Goal: Task Accomplishment & Management: Complete application form

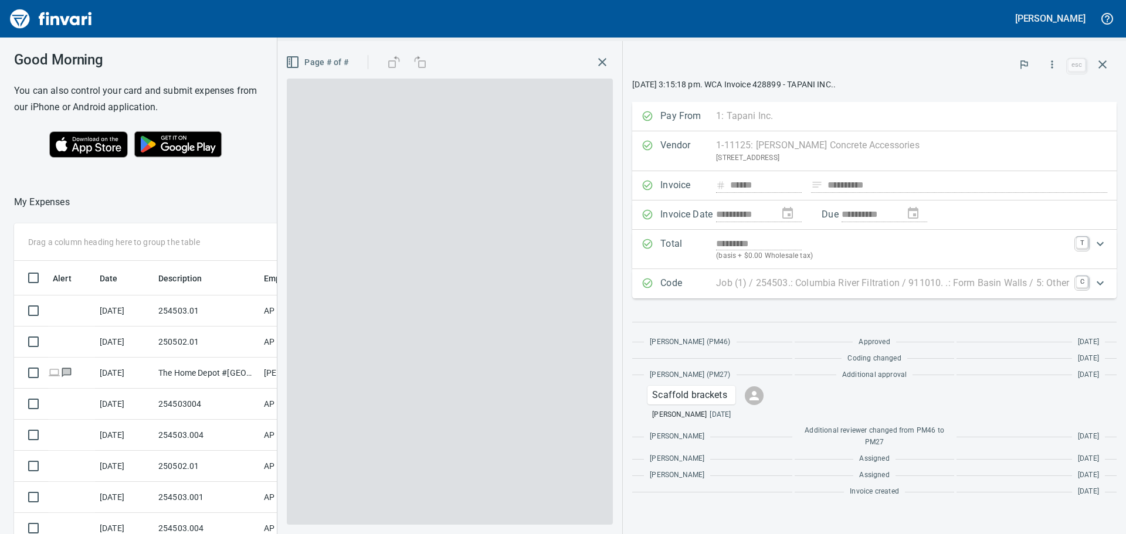
scroll to position [397, 787]
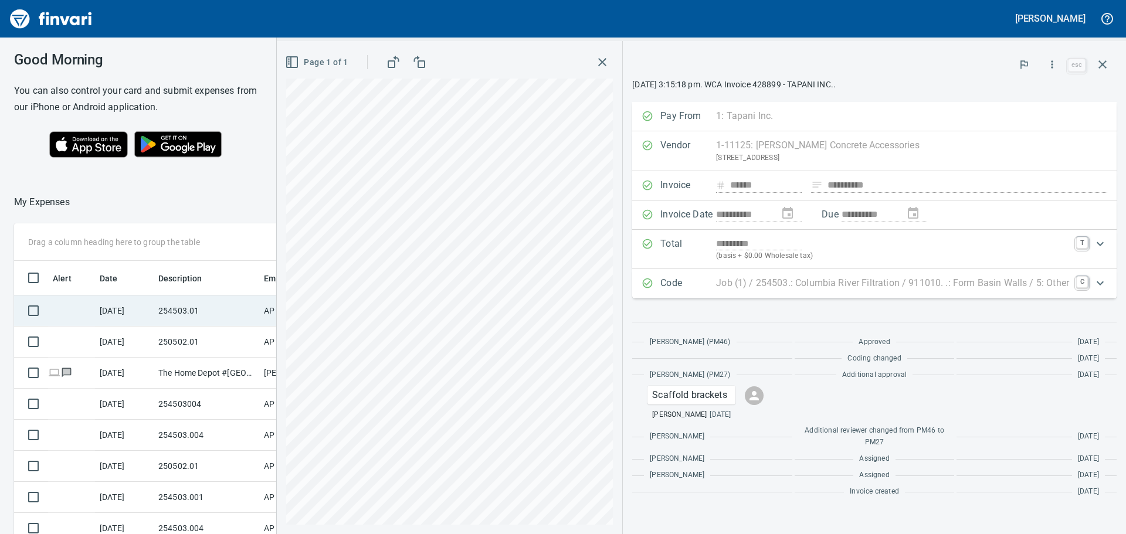
click at [215, 311] on td "254503.01" at bounding box center [207, 311] width 106 height 31
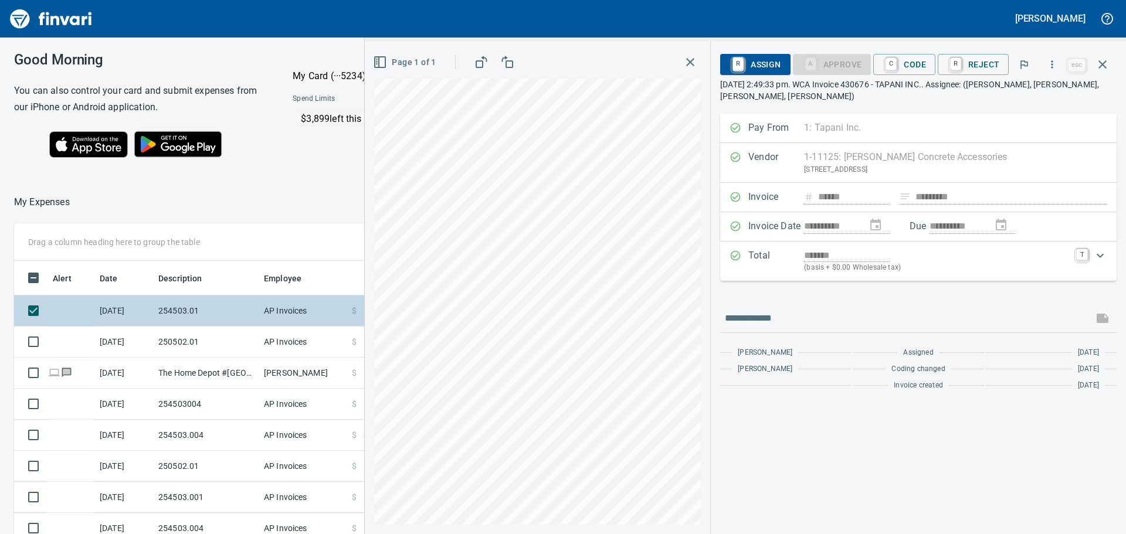
scroll to position [397, 787]
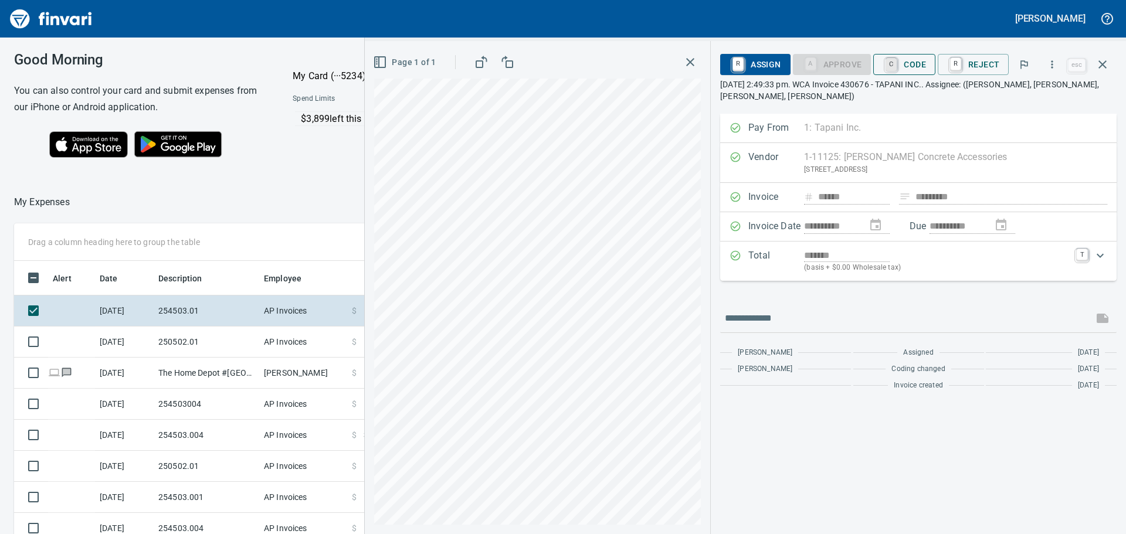
click at [897, 65] on link "C" at bounding box center [891, 64] width 11 height 13
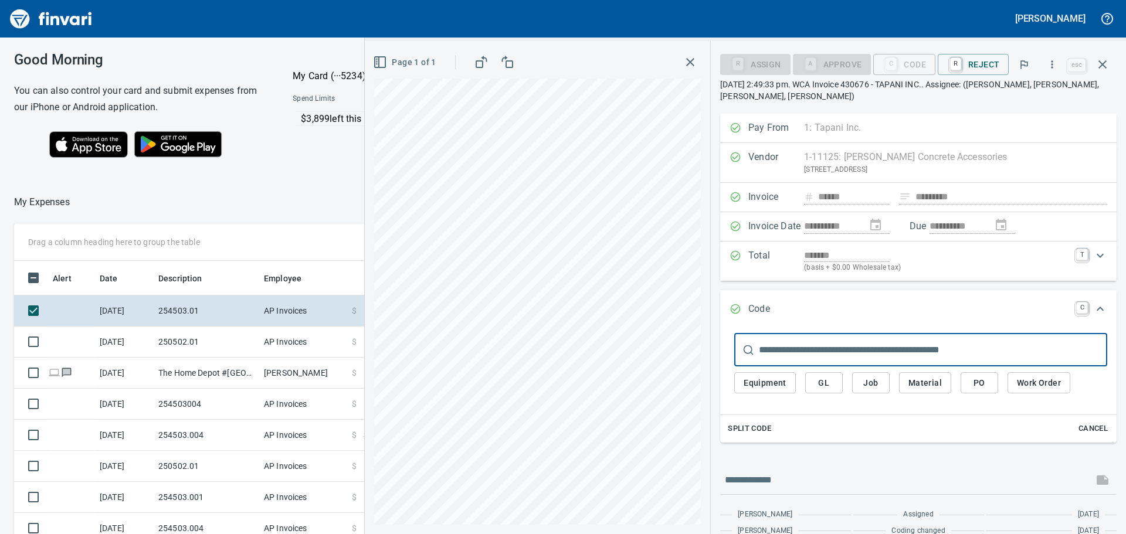
click at [871, 381] on span "Job" at bounding box center [871, 383] width 19 height 15
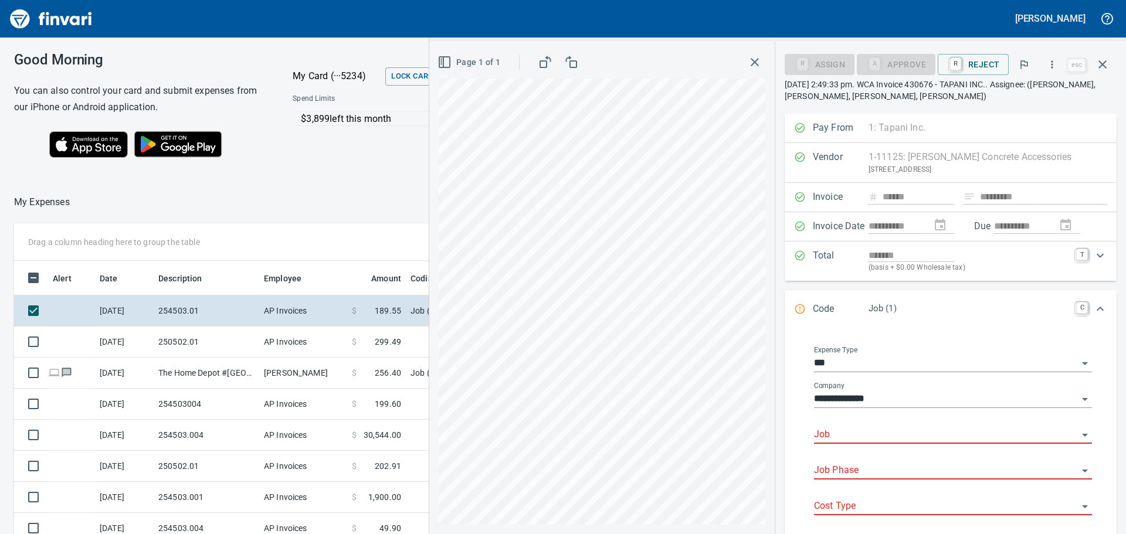
click at [868, 427] on body "[PERSON_NAME] Good Morning You can also control your card and submit expenses f…" at bounding box center [563, 267] width 1126 height 534
click at [886, 465] on li "254503.: Columbia River Filtration" at bounding box center [949, 465] width 267 height 28
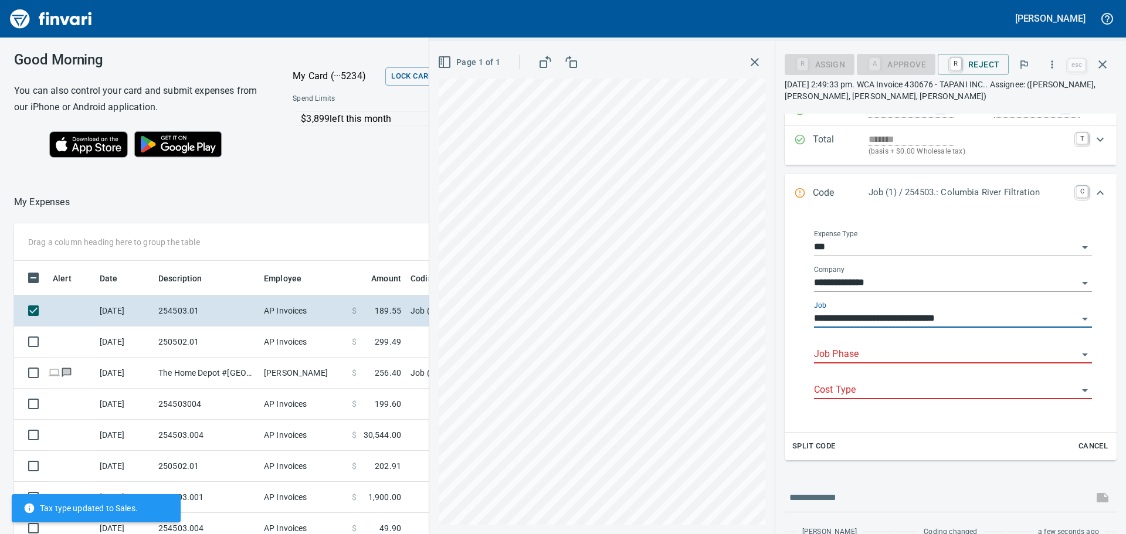
scroll to position [117, 0]
type input "**********"
click at [872, 355] on input "Job Phase" at bounding box center [946, 354] width 264 height 16
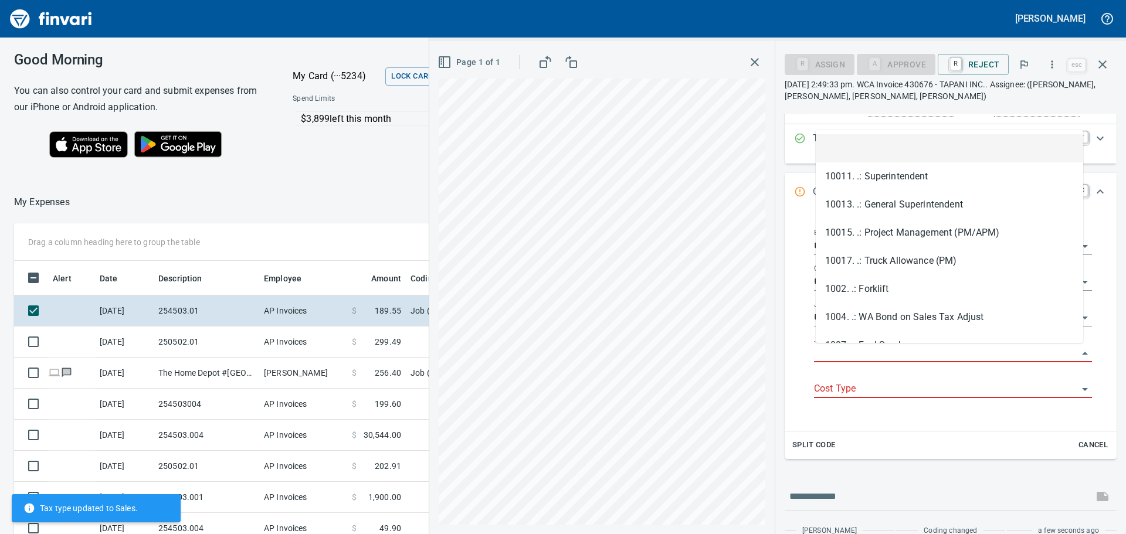
scroll to position [397, 787]
click at [872, 148] on li at bounding box center [949, 148] width 267 height 28
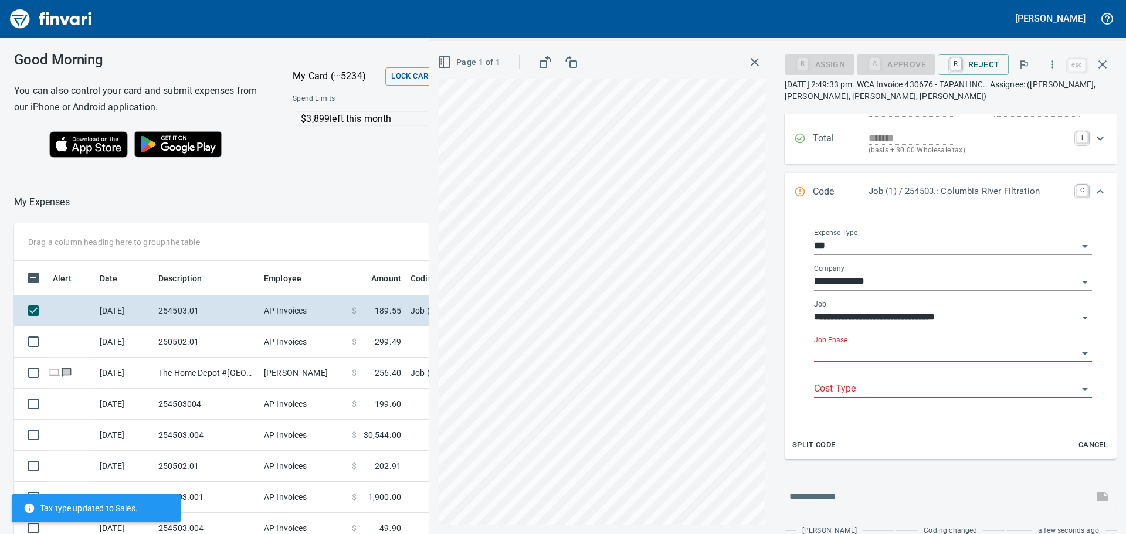
click at [883, 361] on input "Job Phase" at bounding box center [946, 354] width 264 height 16
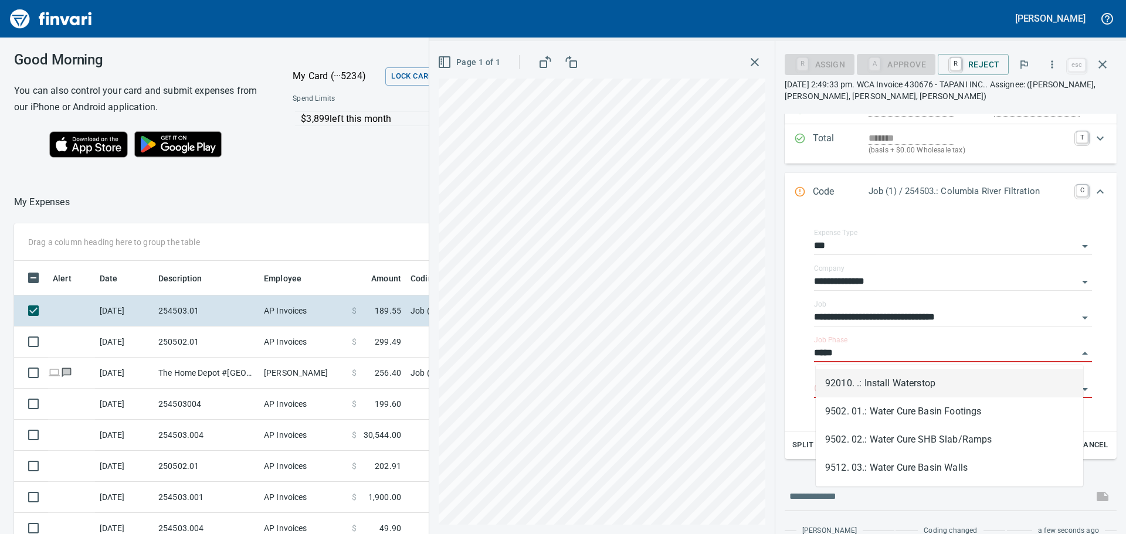
click at [906, 384] on li "92010. .: Install Waterstop" at bounding box center [949, 384] width 267 height 28
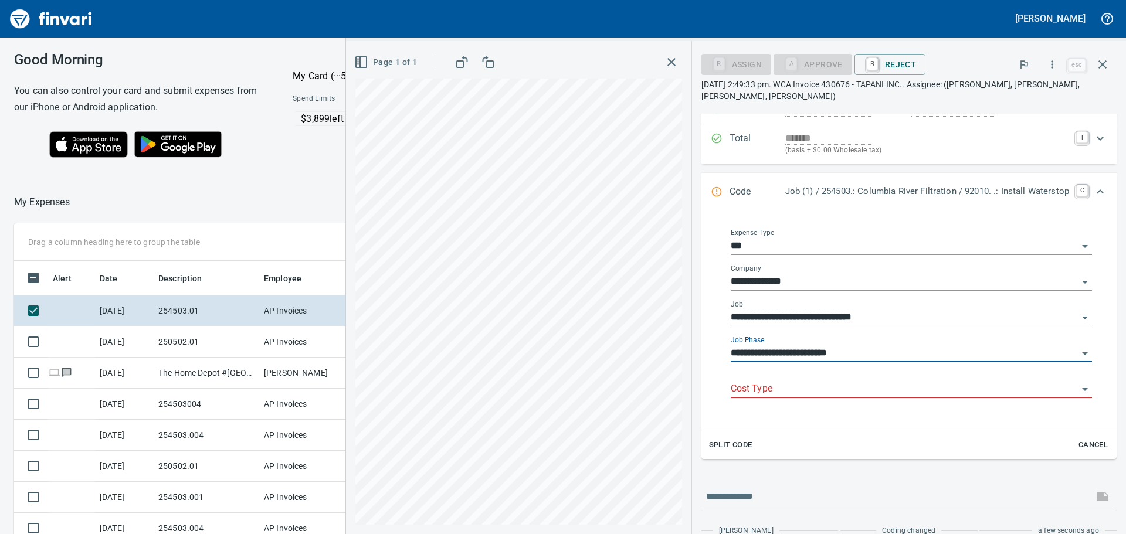
type input "**********"
click at [796, 390] on input "Cost Type" at bounding box center [904, 389] width 347 height 16
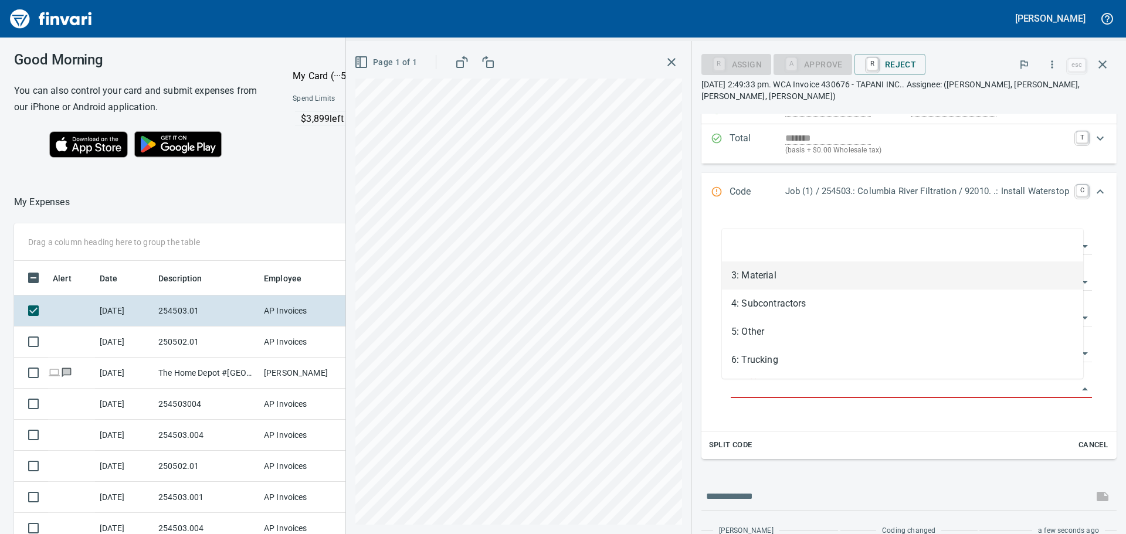
click at [763, 277] on li "3: Material" at bounding box center [902, 276] width 361 height 28
type input "**********"
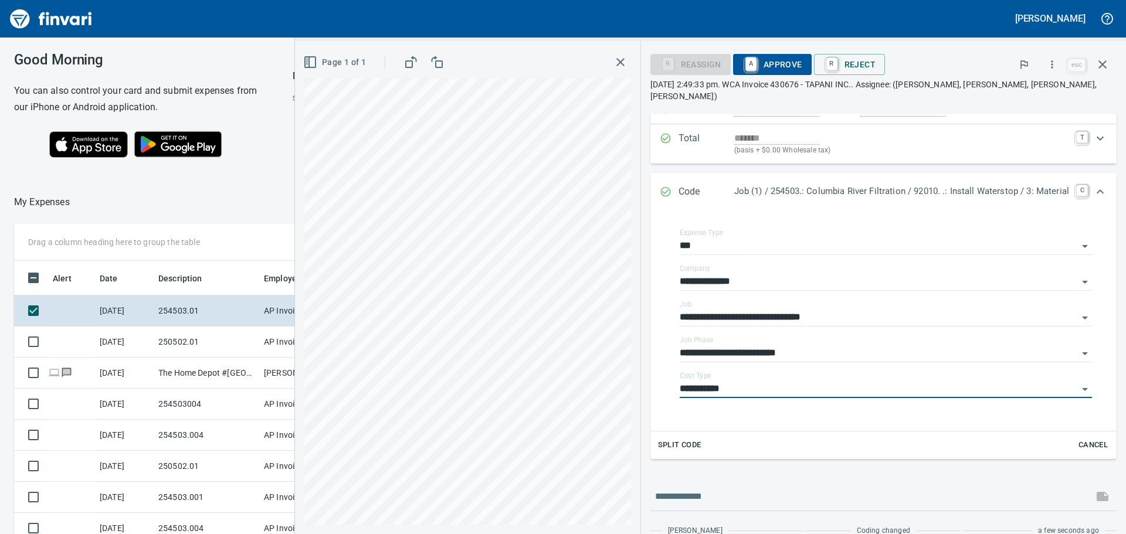
click at [757, 63] on span "A Approve" at bounding box center [773, 65] width 60 height 20
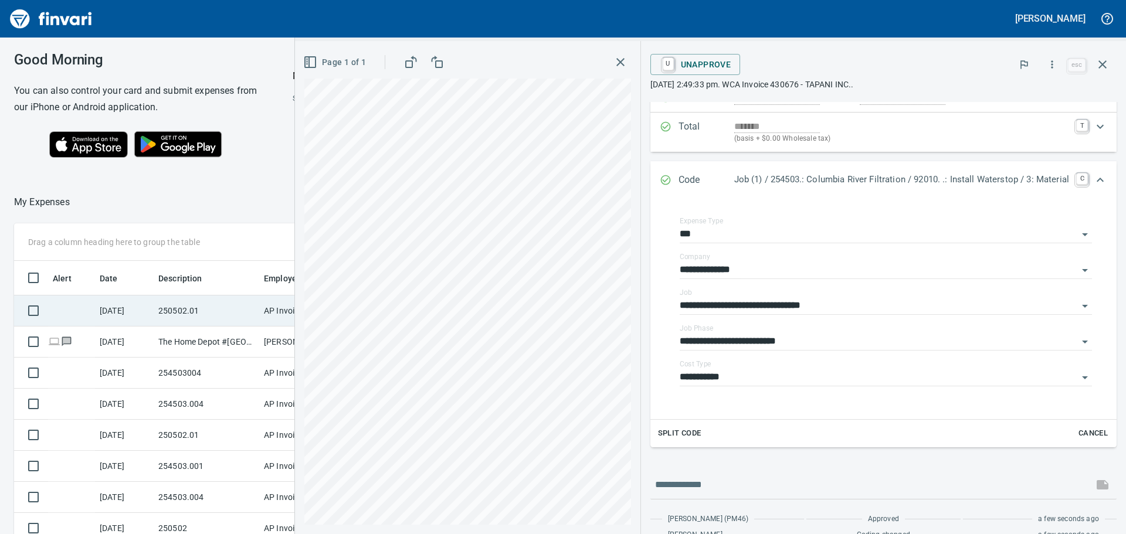
click at [233, 308] on td "250502.01" at bounding box center [207, 311] width 106 height 31
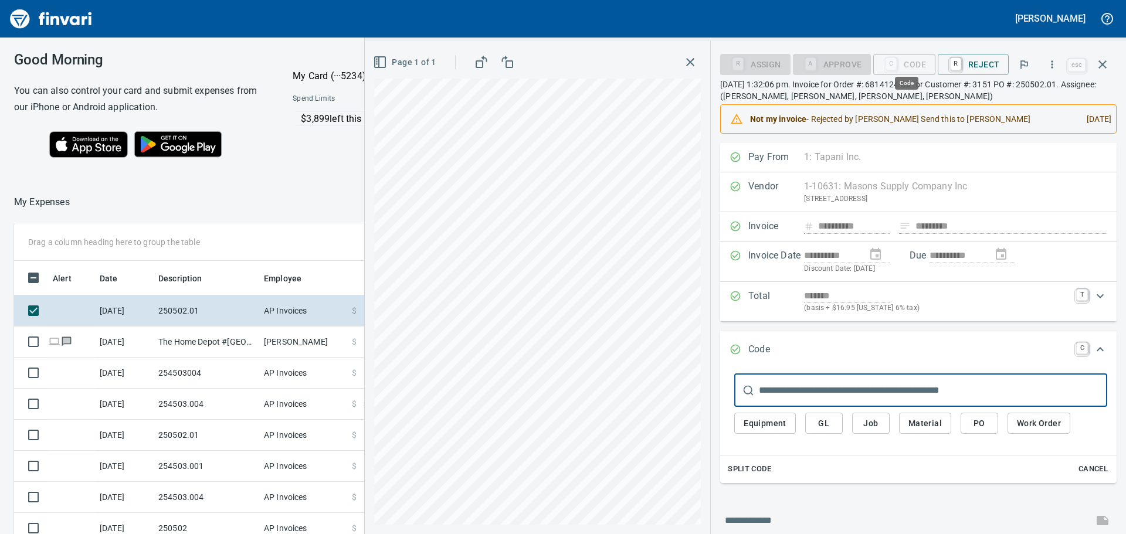
scroll to position [397, 787]
click at [872, 422] on span "Job" at bounding box center [871, 423] width 19 height 15
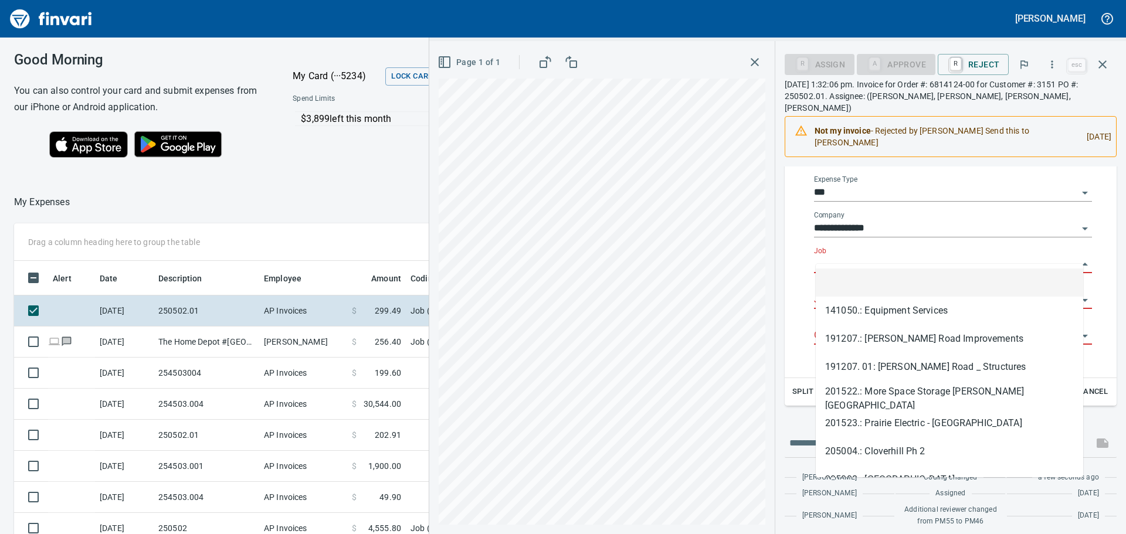
click at [851, 256] on input "Job" at bounding box center [946, 264] width 264 height 16
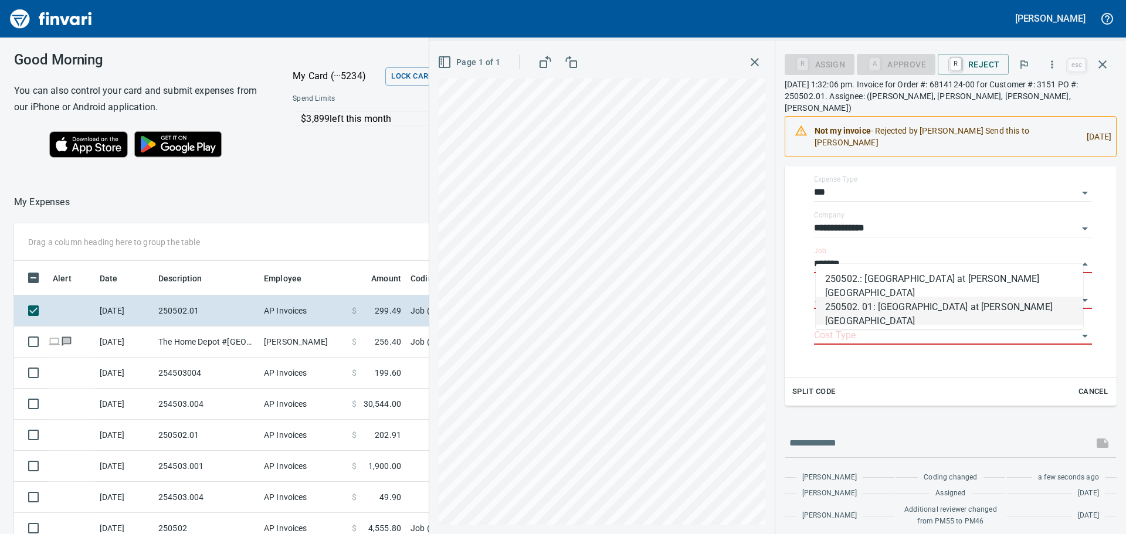
click at [922, 310] on li "250502. 01: [GEOGRAPHIC_DATA] at [PERSON_NAME][GEOGRAPHIC_DATA]" at bounding box center [949, 311] width 267 height 28
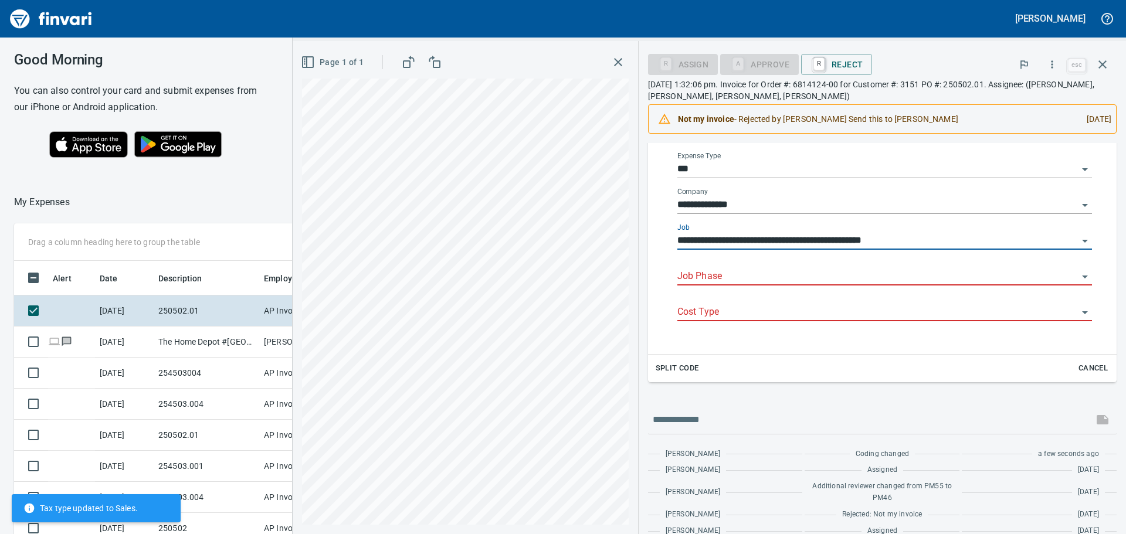
type input "**********"
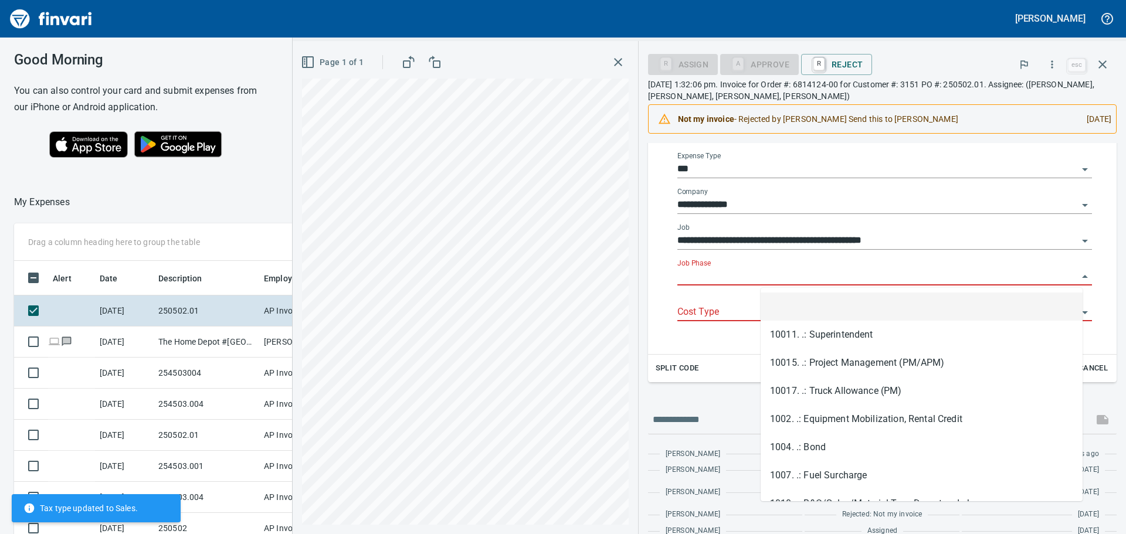
click at [817, 275] on input "Job Phase" at bounding box center [878, 277] width 401 height 16
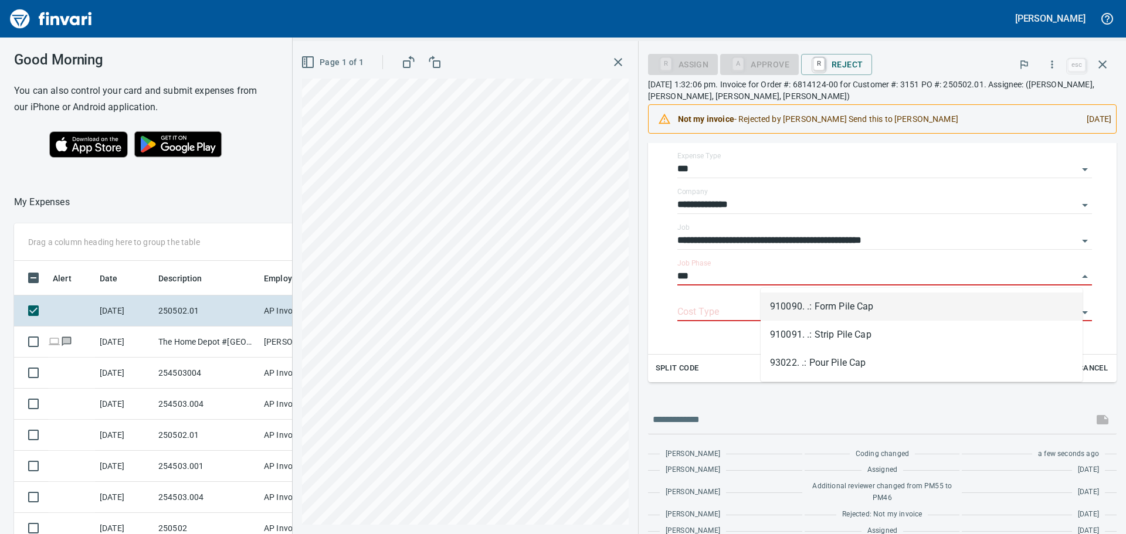
click at [835, 304] on li "910090. .: Form Pile Cap" at bounding box center [922, 307] width 322 height 28
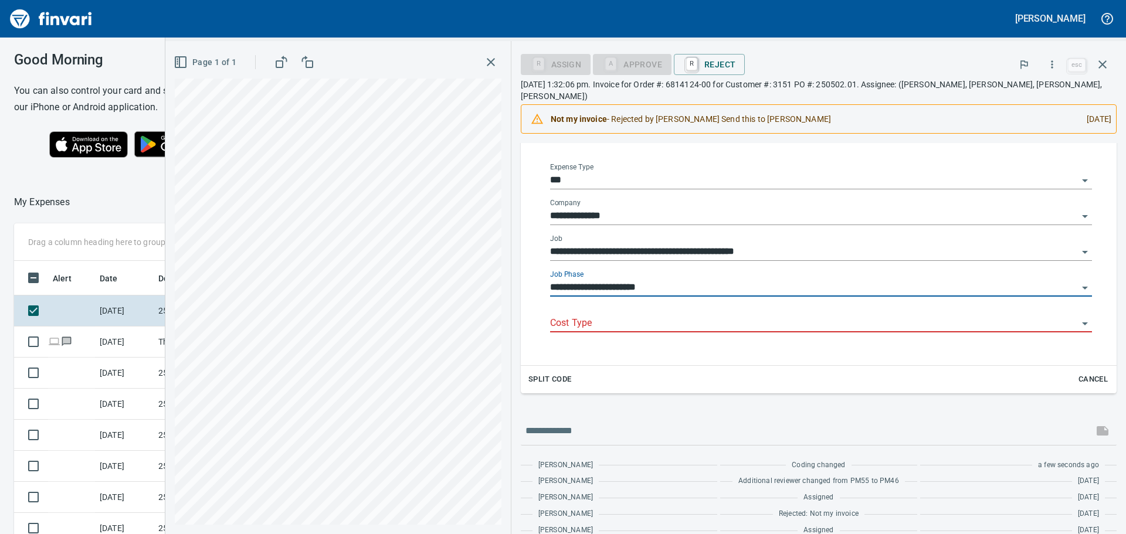
type input "**********"
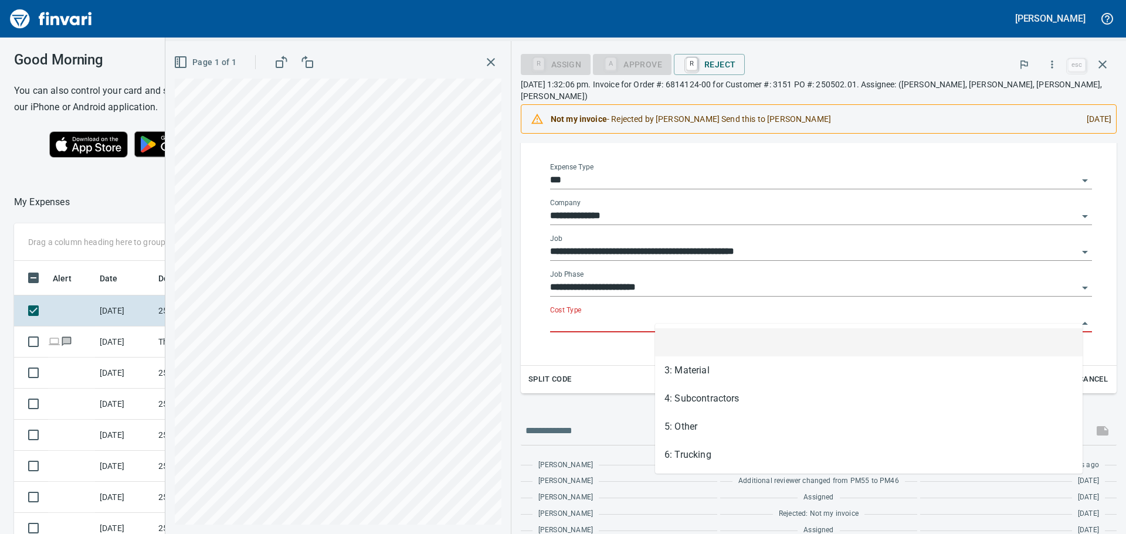
click at [724, 316] on input "Cost Type" at bounding box center [814, 324] width 528 height 16
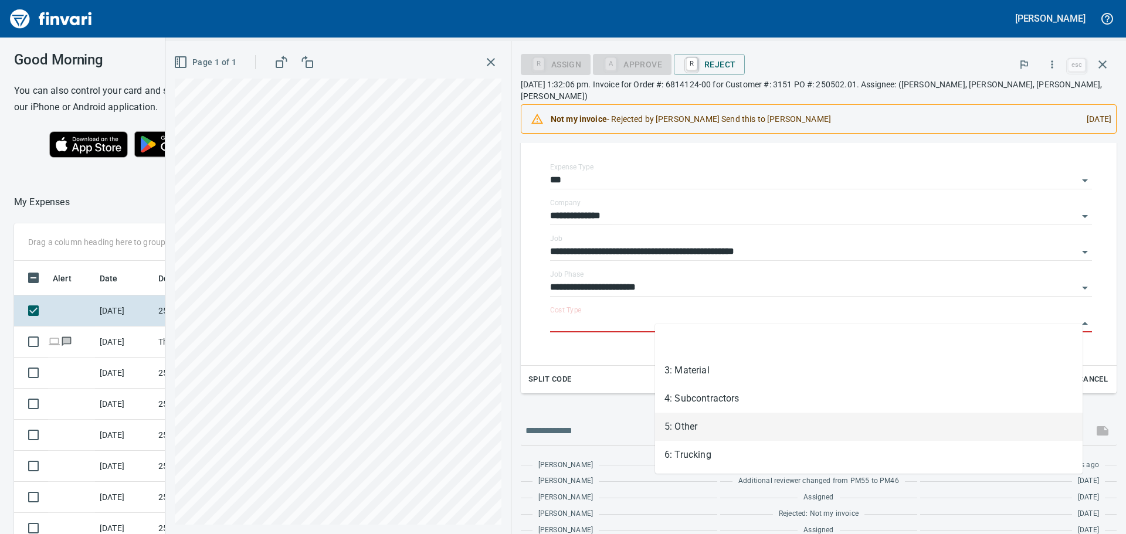
click at [693, 425] on li "5: Other" at bounding box center [869, 427] width 428 height 28
type input "********"
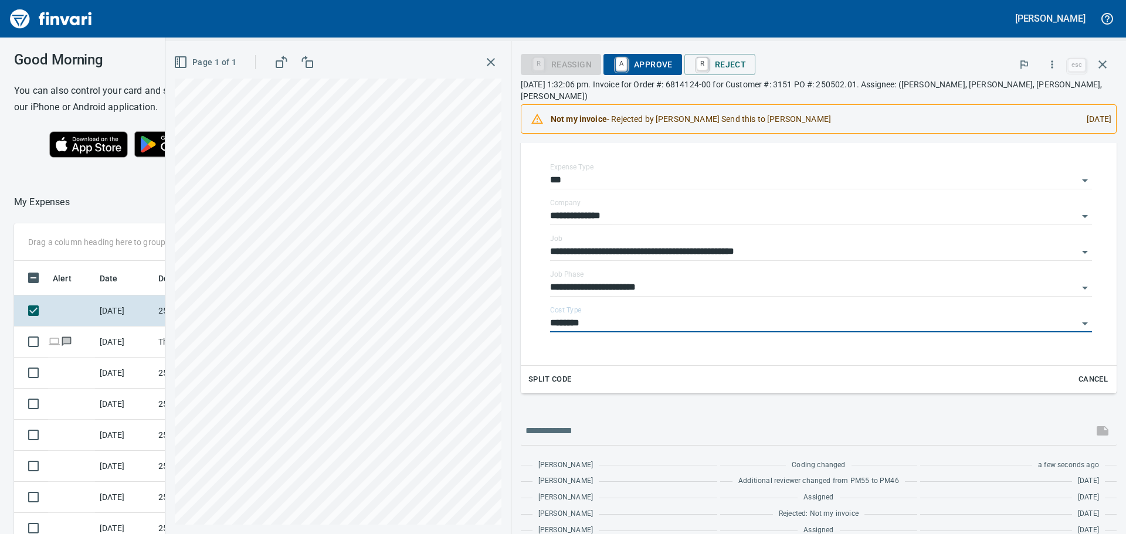
click at [673, 62] on span "A Approve" at bounding box center [643, 65] width 60 height 20
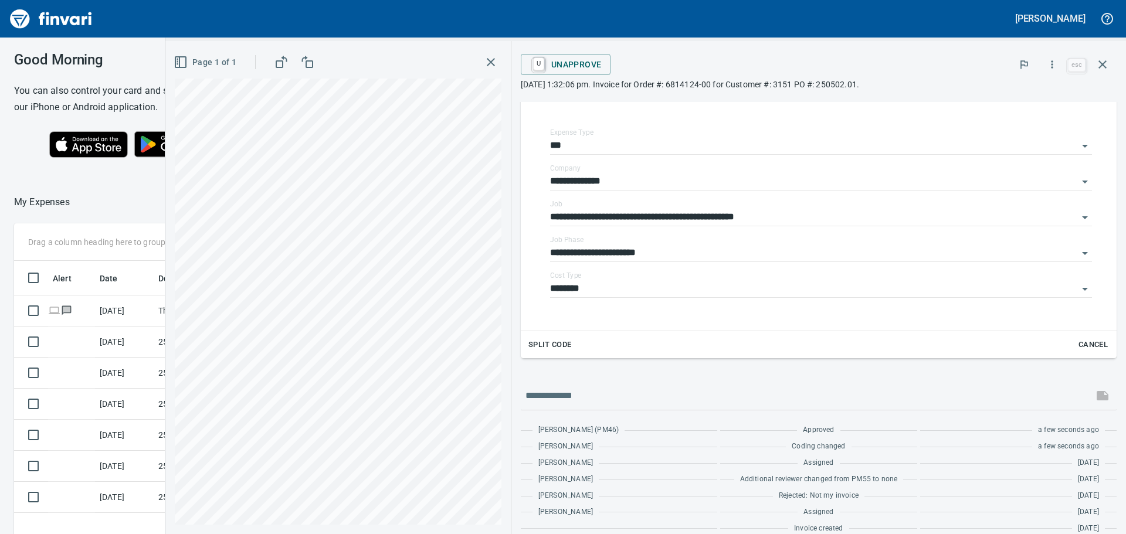
scroll to position [232, 0]
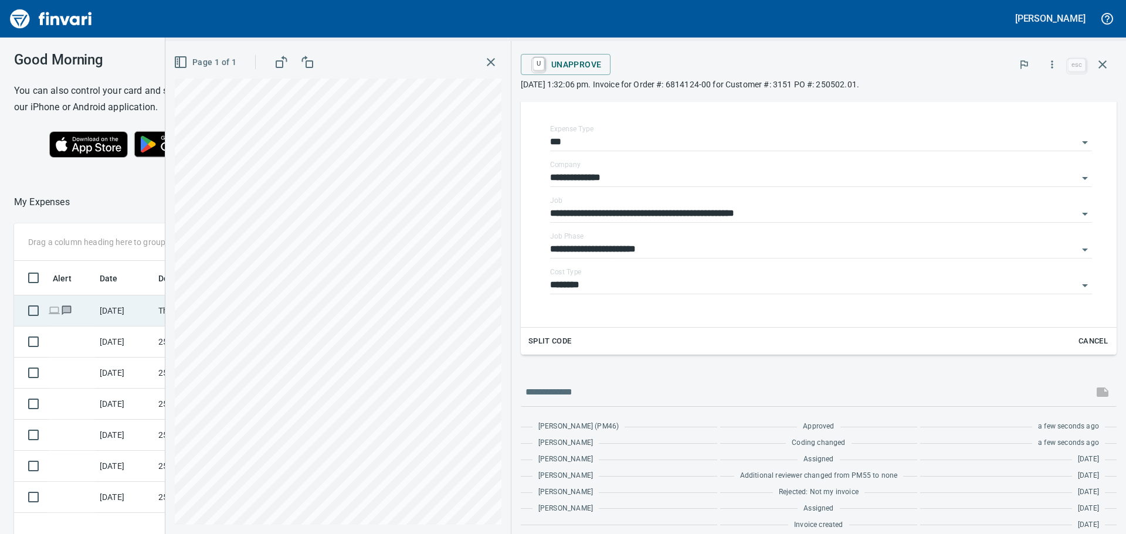
click at [164, 314] on td "The Home Depot #[GEOGRAPHIC_DATA]" at bounding box center [207, 311] width 106 height 31
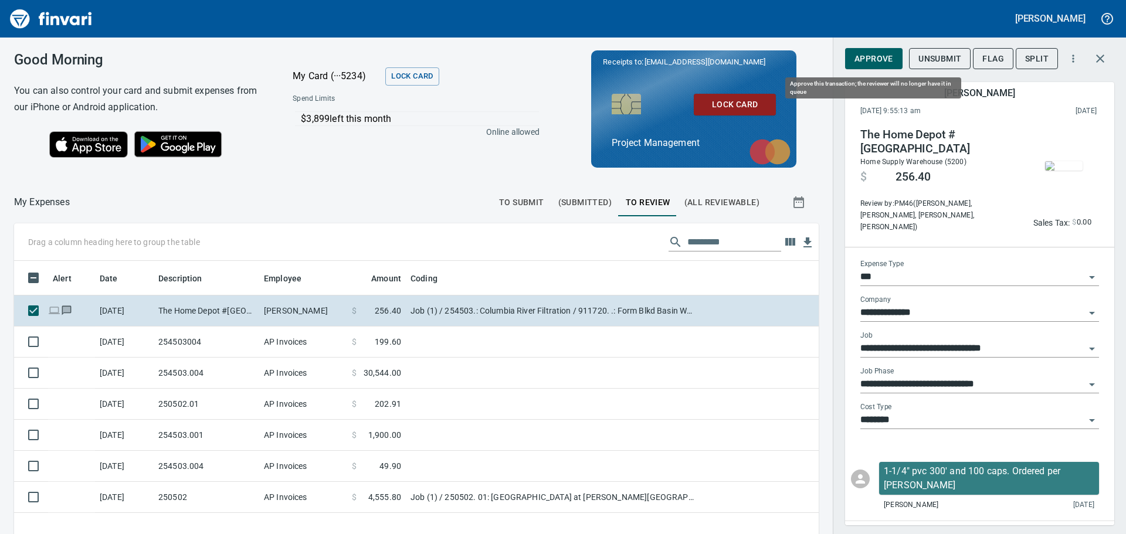
click at [874, 60] on span "Approve" at bounding box center [874, 59] width 39 height 15
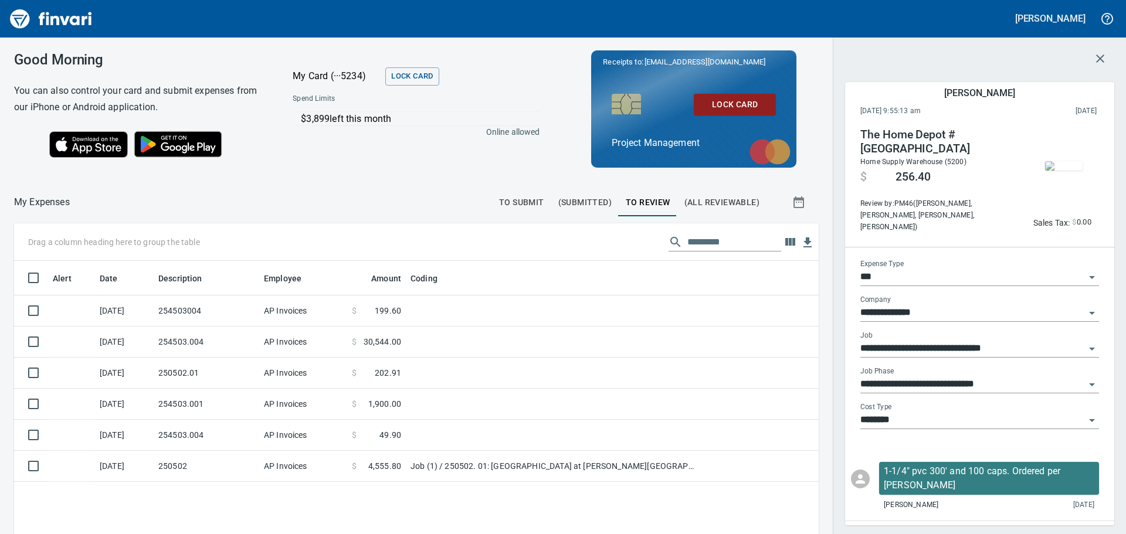
scroll to position [397, 787]
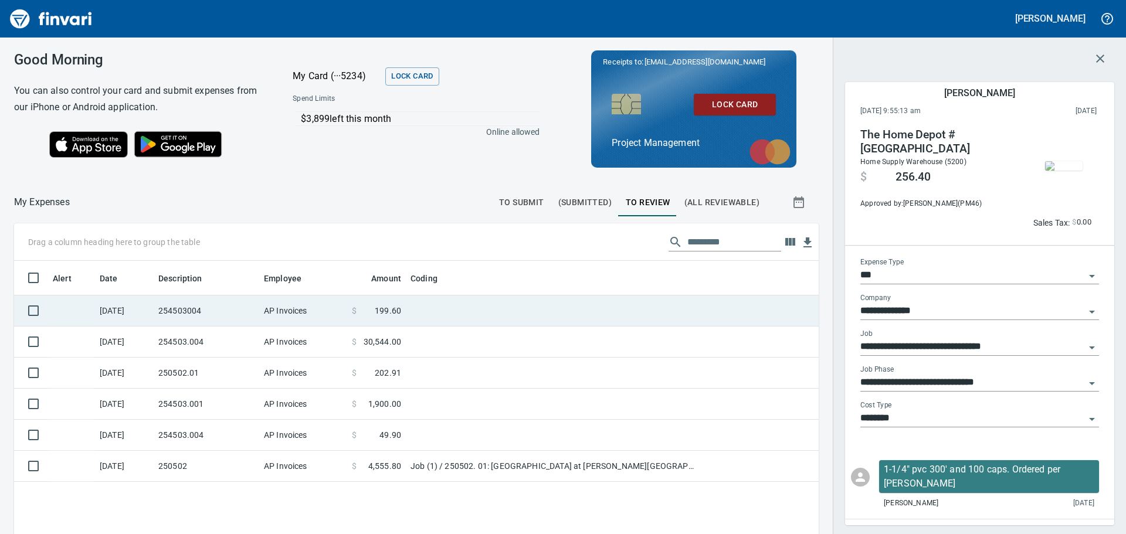
click at [211, 307] on td "254503004" at bounding box center [207, 311] width 106 height 31
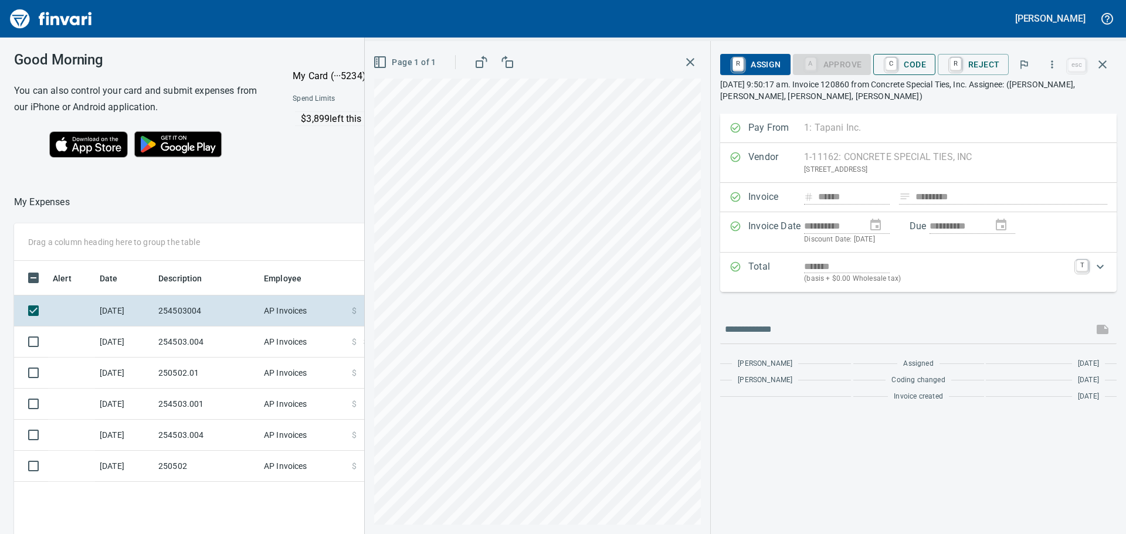
click at [905, 66] on span "C Code" at bounding box center [904, 65] width 43 height 20
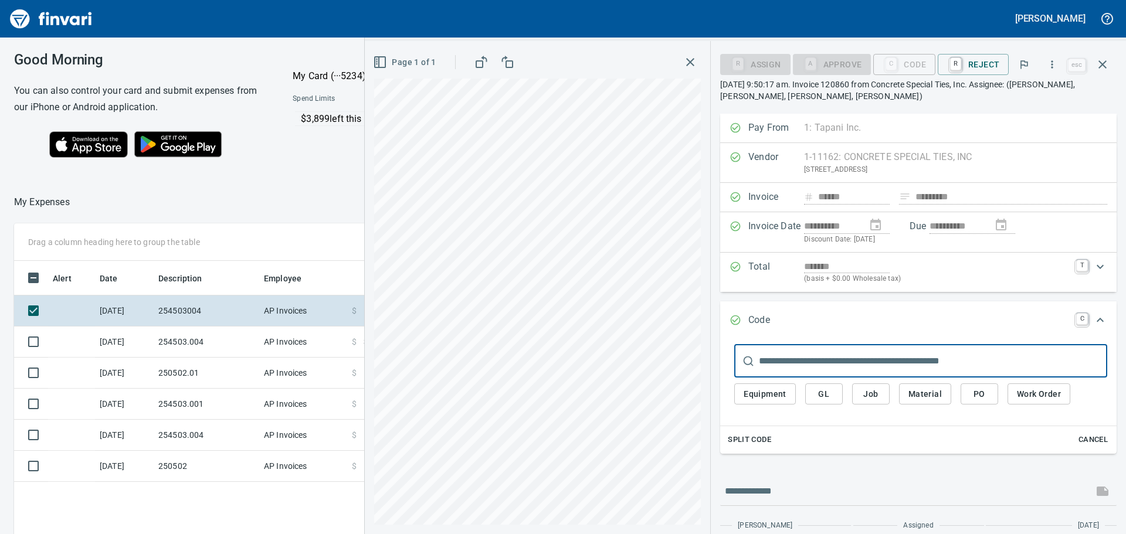
scroll to position [397, 787]
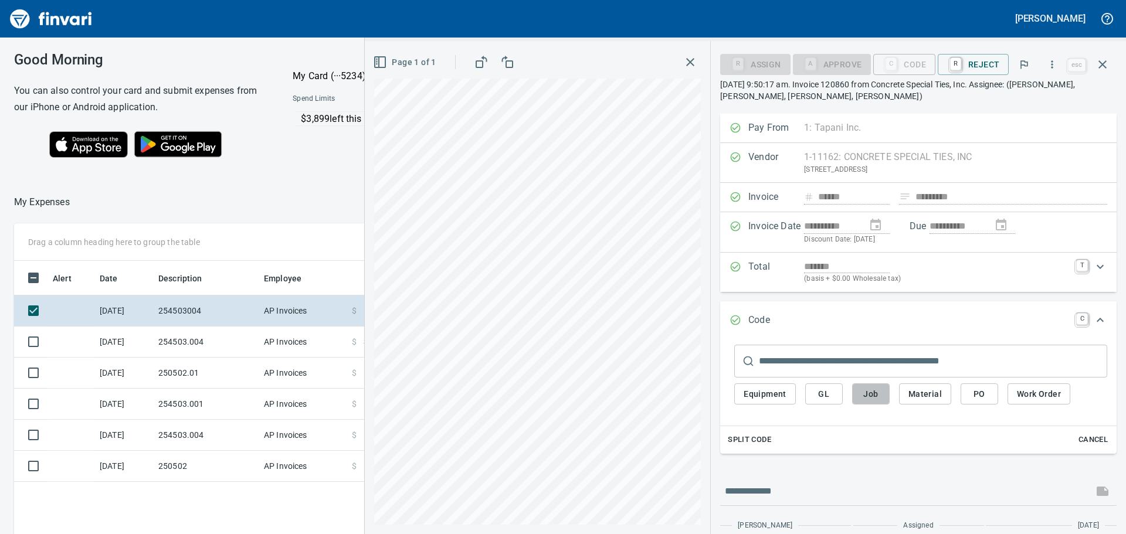
click at [873, 398] on span "Job" at bounding box center [871, 394] width 19 height 15
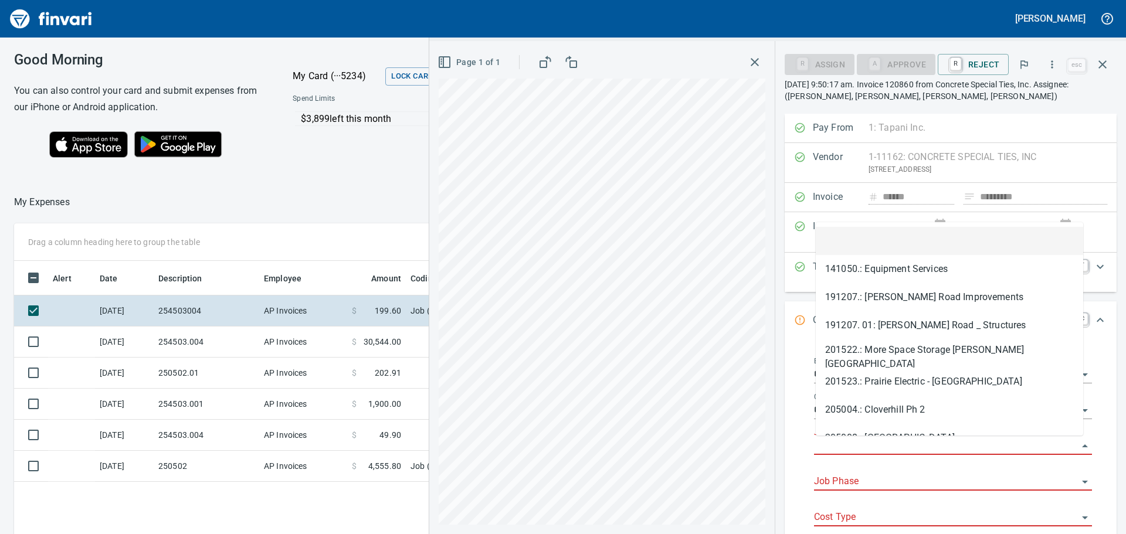
click at [906, 438] on body "[PERSON_NAME] Good Morning You can also control your card and submit expenses f…" at bounding box center [563, 267] width 1126 height 534
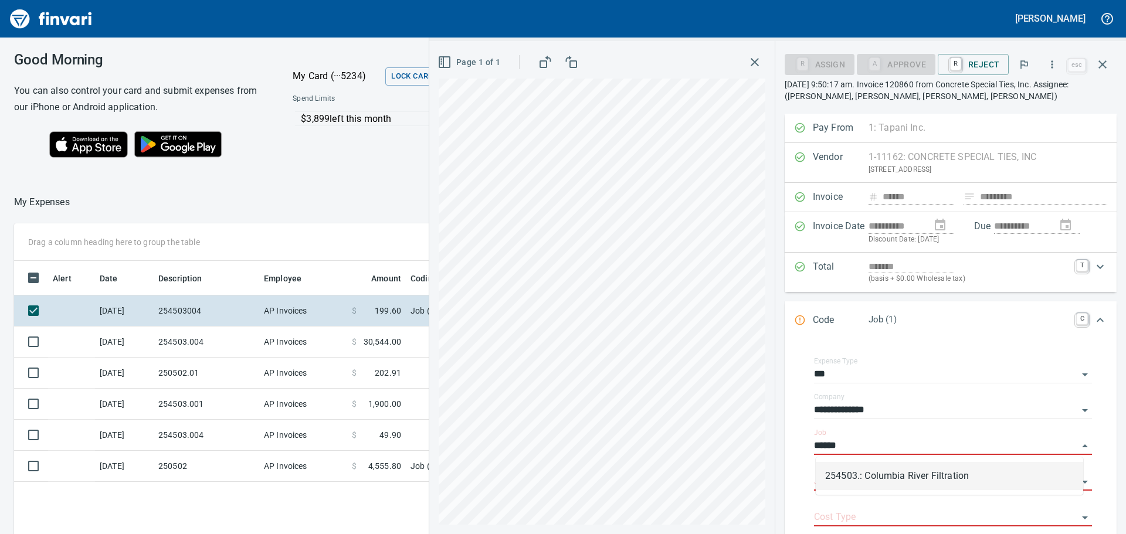
click at [888, 481] on li "254503.: Columbia River Filtration" at bounding box center [949, 476] width 267 height 28
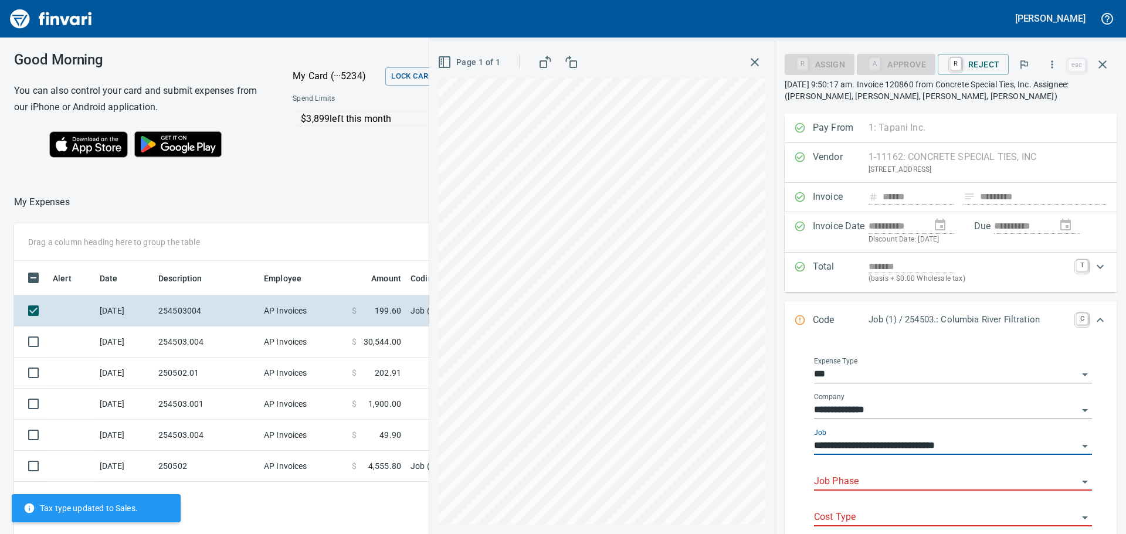
type input "**********"
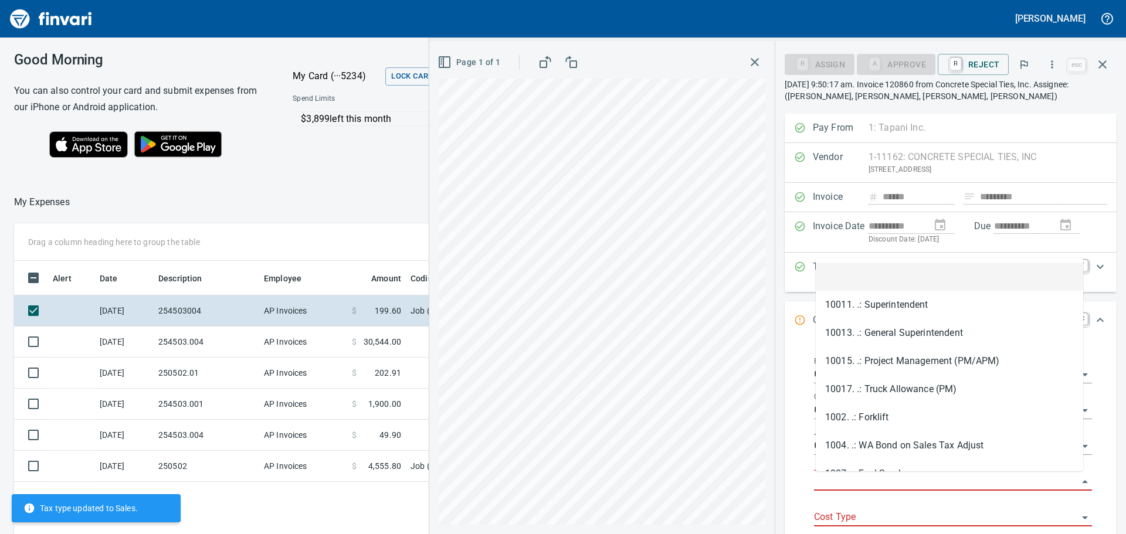
click at [881, 482] on input "Job Phase" at bounding box center [946, 482] width 264 height 16
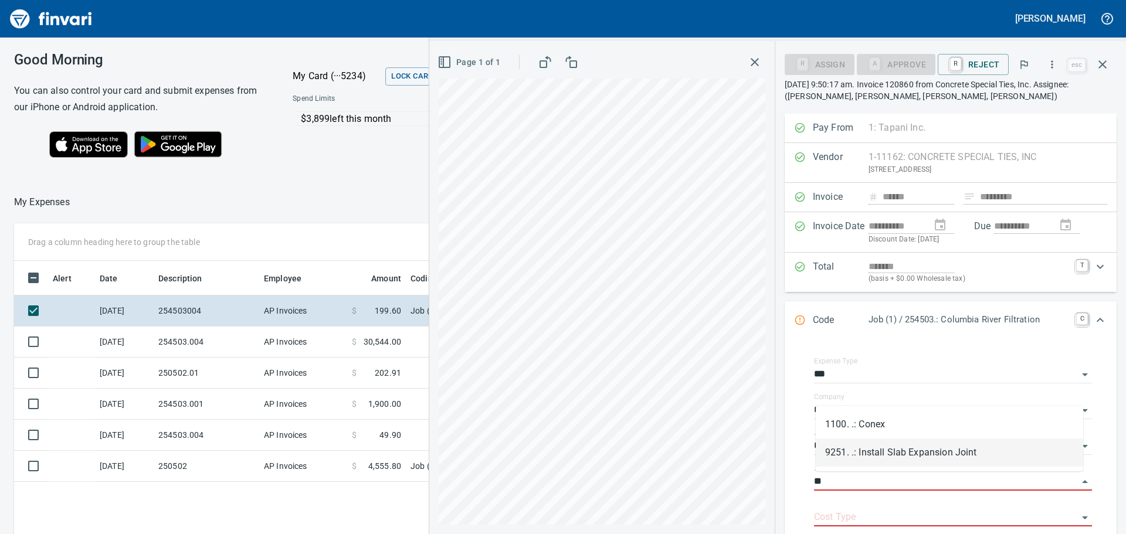
click at [892, 460] on li "9251. .: Install Slab Expansion Joint" at bounding box center [949, 453] width 267 height 28
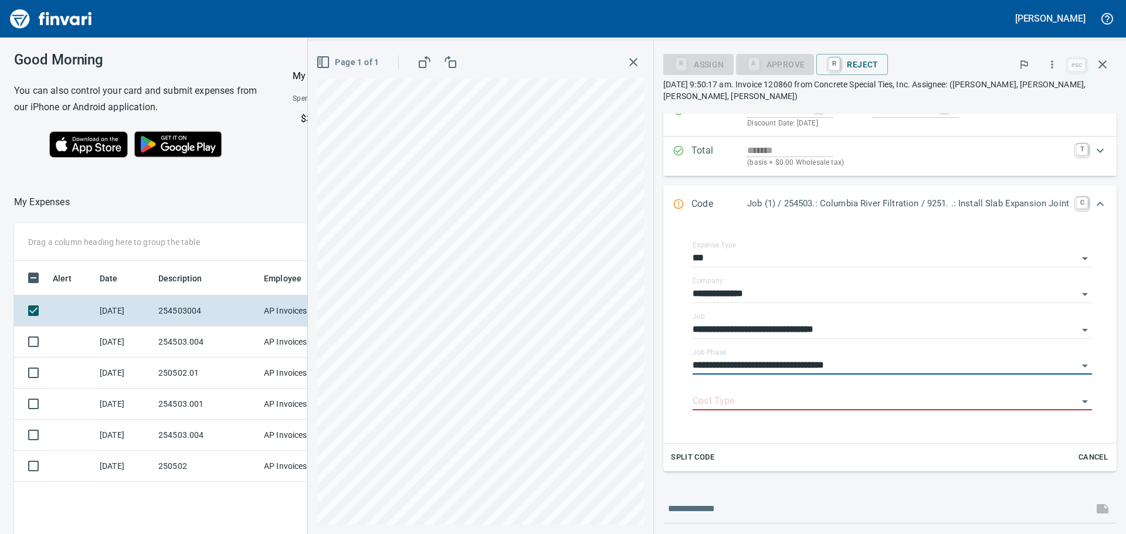
scroll to position [117, 0]
type input "**********"
click at [720, 392] on input "Cost Type" at bounding box center [885, 400] width 385 height 16
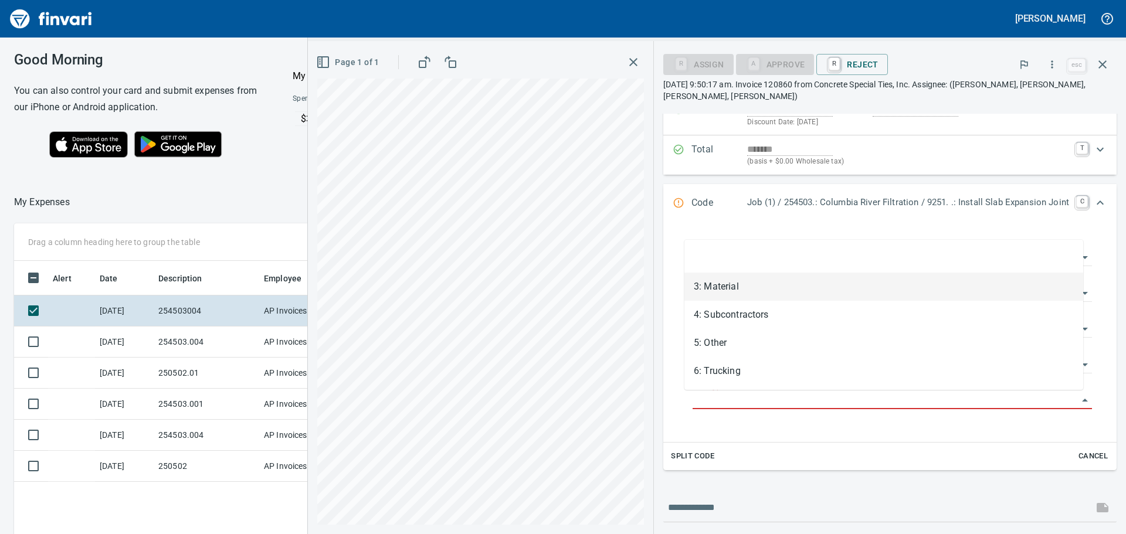
click at [724, 287] on li "3: Material" at bounding box center [884, 287] width 399 height 28
type input "**********"
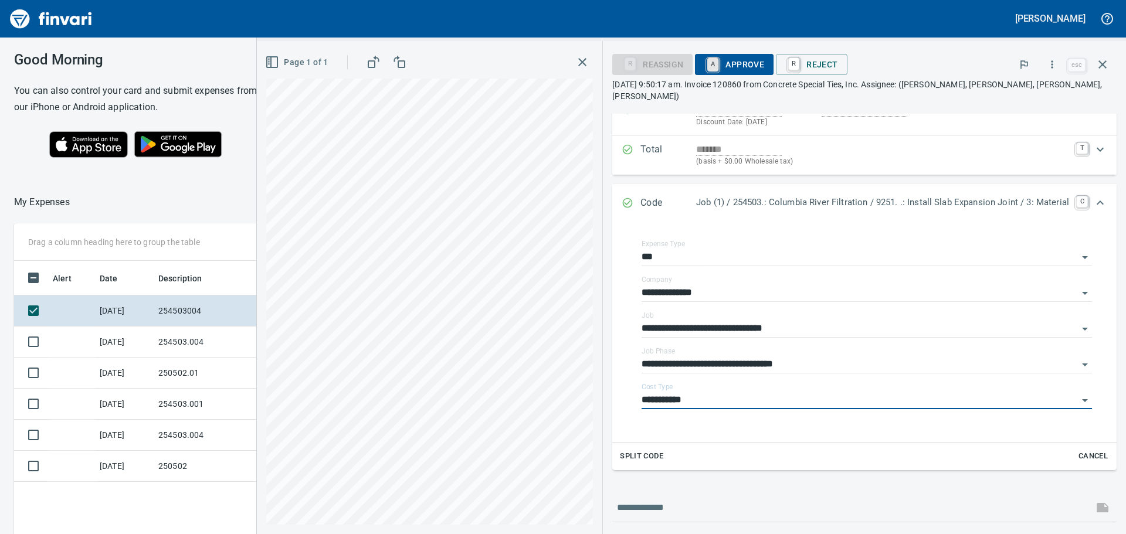
click at [711, 71] on link "A" at bounding box center [712, 64] width 11 height 13
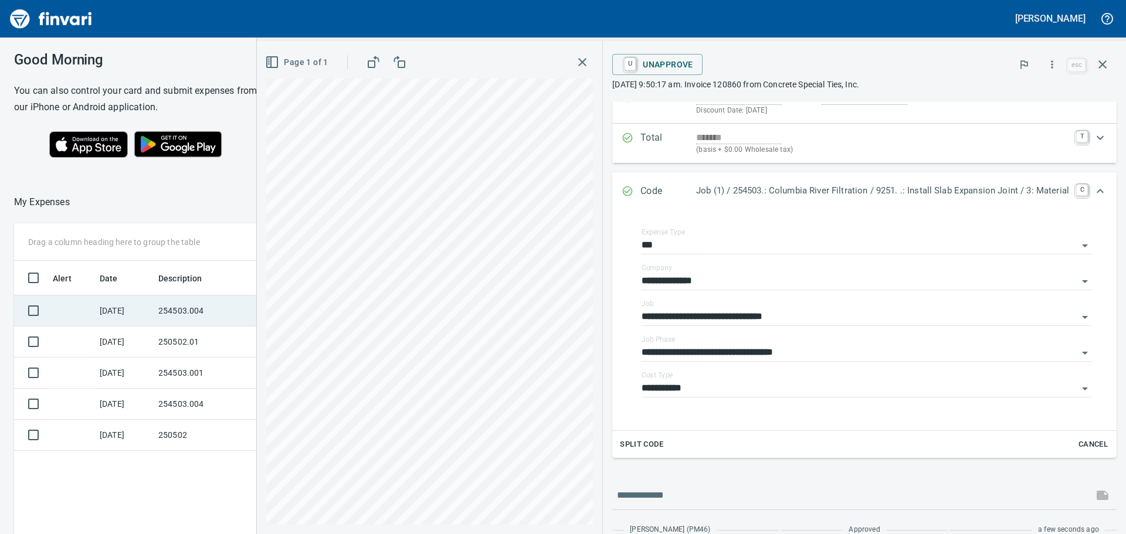
click at [157, 311] on td "254503.004" at bounding box center [207, 311] width 106 height 31
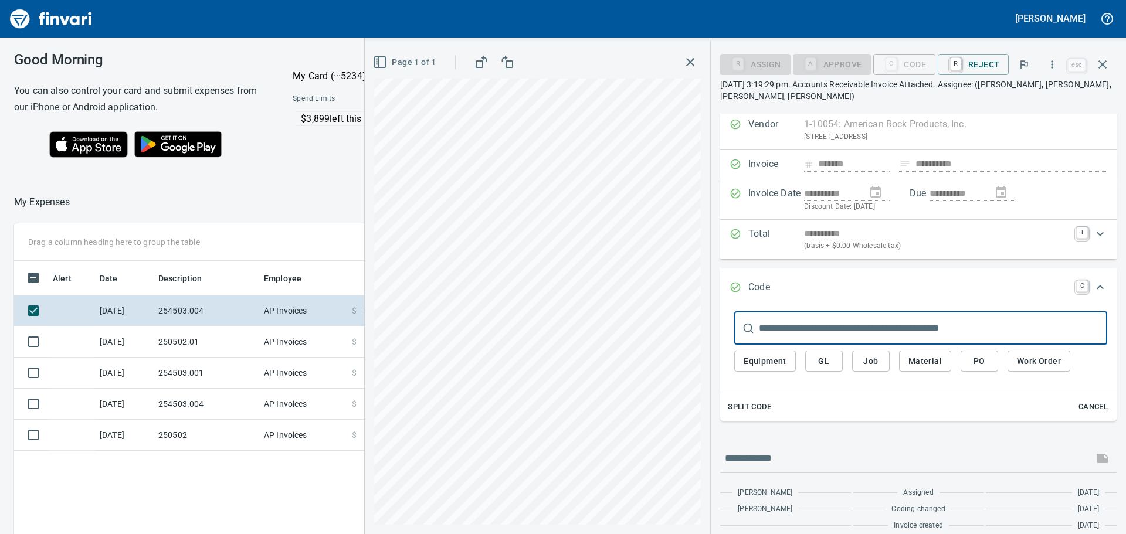
click at [876, 363] on span "Job" at bounding box center [871, 361] width 19 height 15
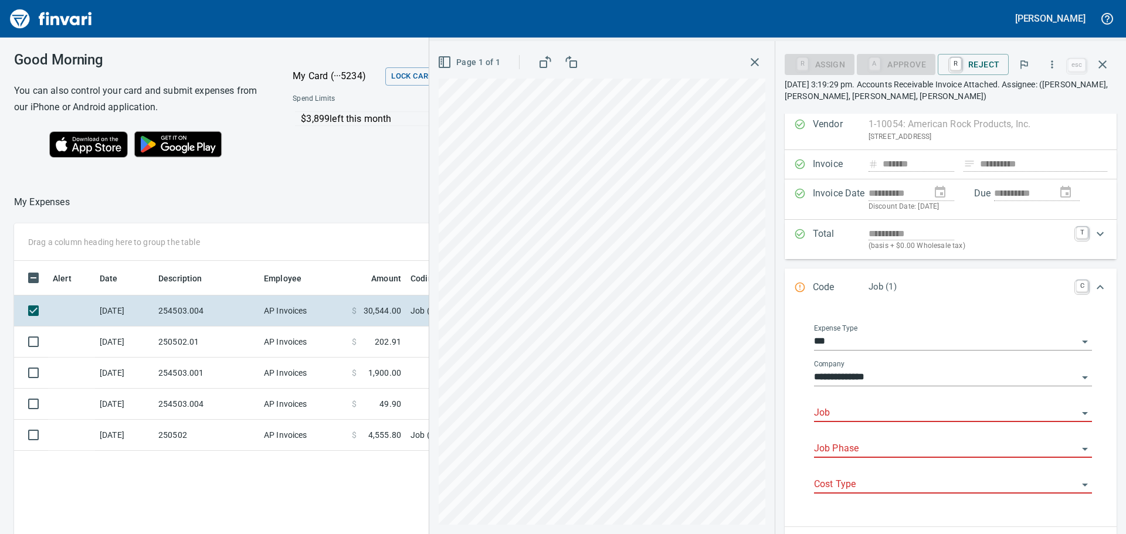
click at [858, 412] on input "Job" at bounding box center [946, 413] width 264 height 16
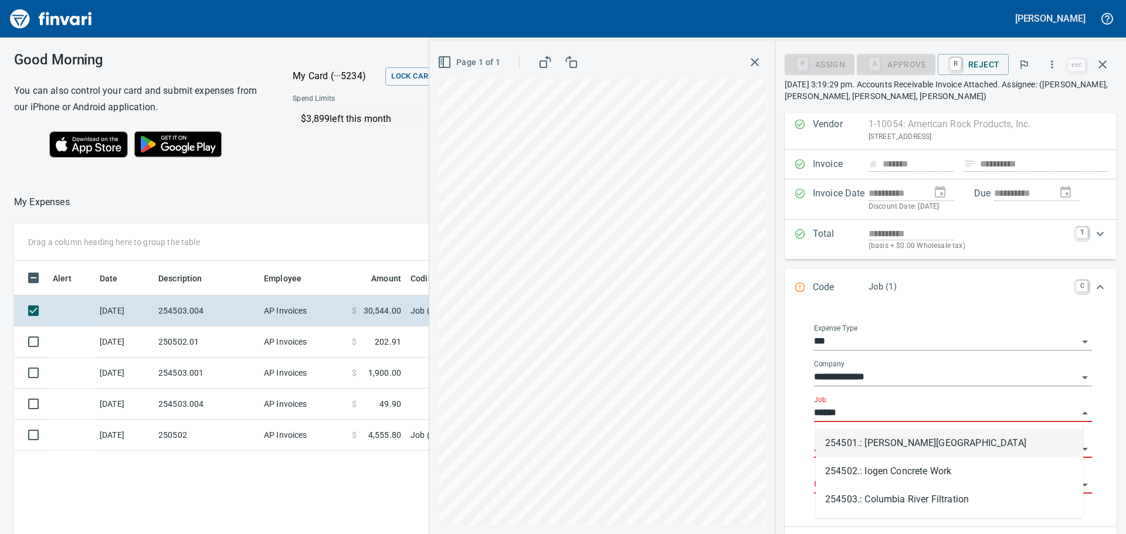
scroll to position [397, 787]
click at [886, 453] on li "254503.: Columbia River Filtration" at bounding box center [949, 443] width 267 height 28
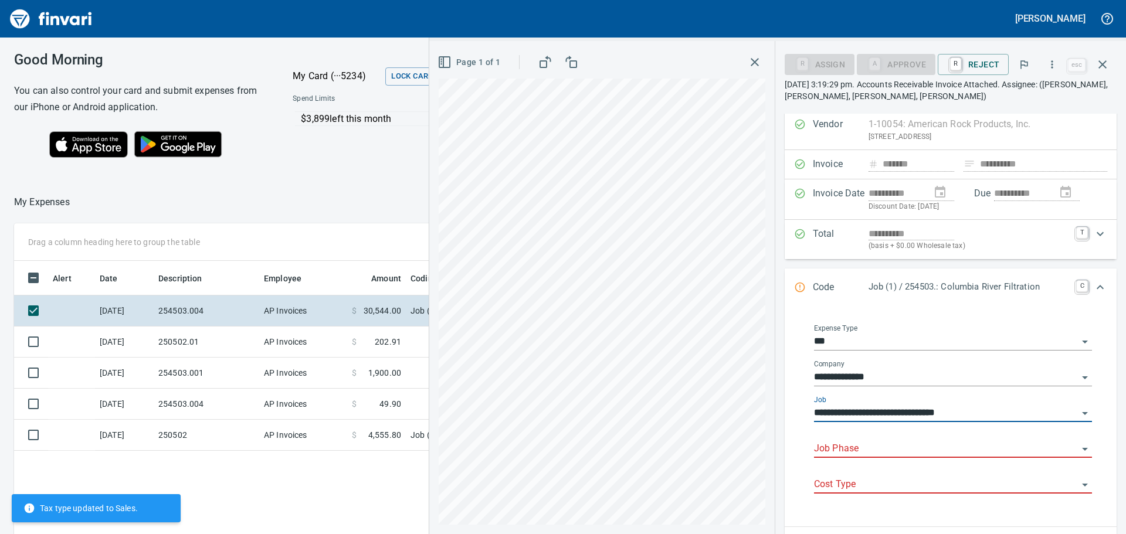
type input "**********"
click at [882, 449] on input "Job Phase" at bounding box center [946, 449] width 264 height 16
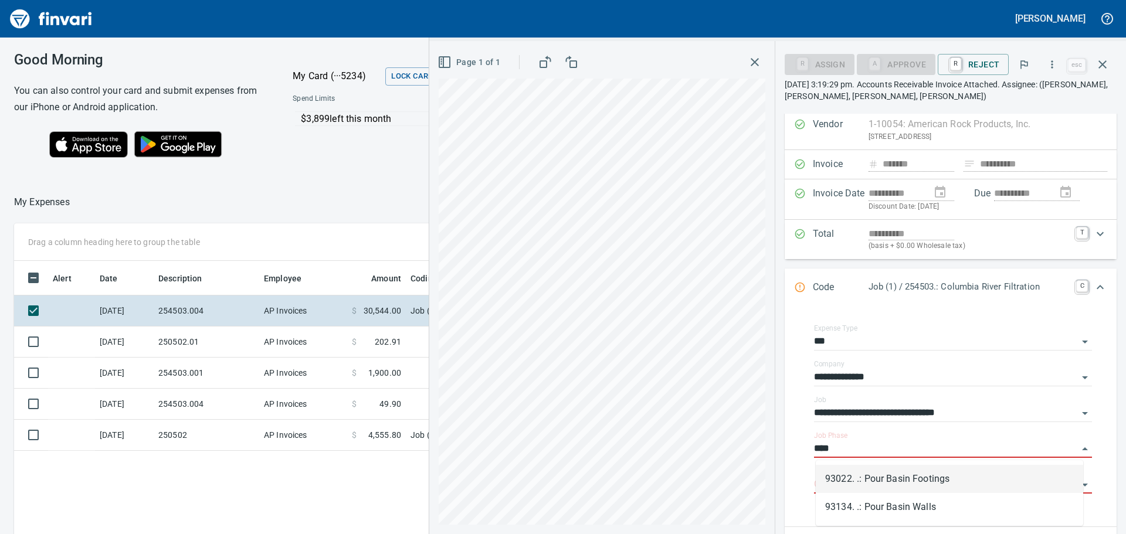
click at [903, 476] on li "93022. .: Pour Basin Footings" at bounding box center [949, 479] width 267 height 28
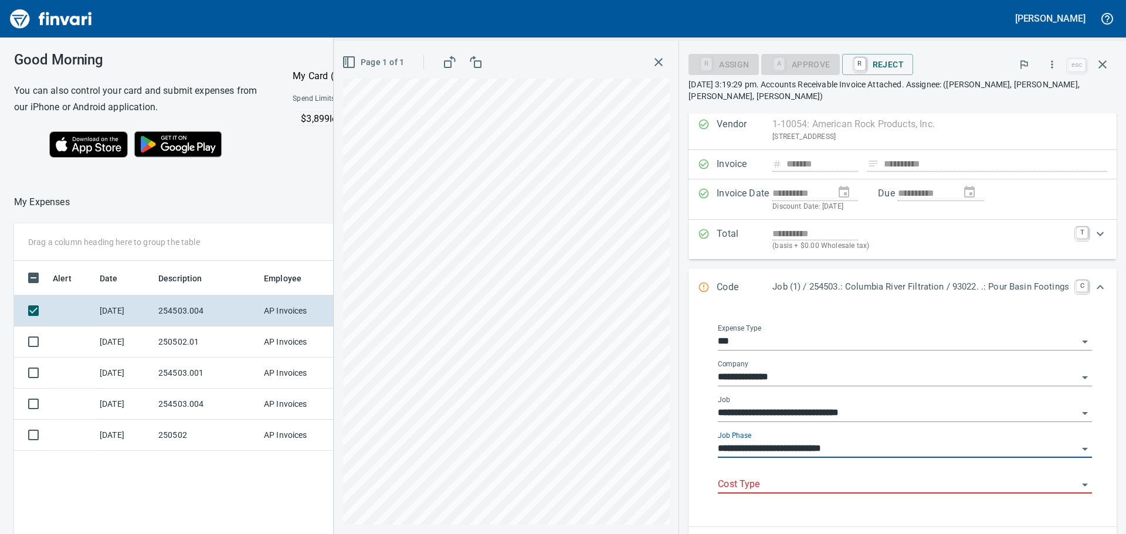
click at [761, 475] on div "Cost Type" at bounding box center [905, 481] width 374 height 26
type input "**********"
click at [739, 479] on input "Cost Type" at bounding box center [898, 485] width 360 height 16
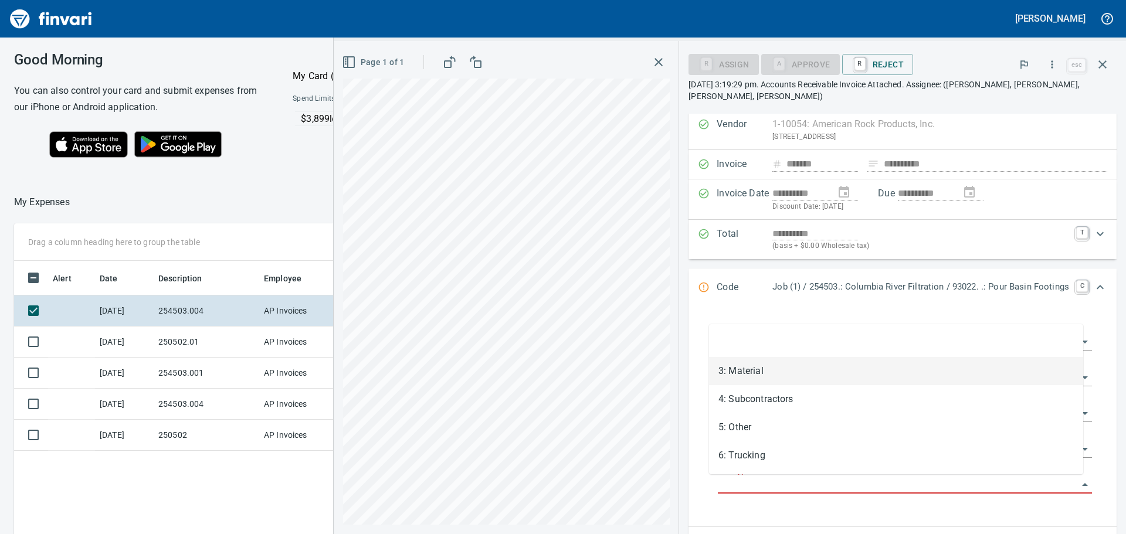
click at [744, 372] on li "3: Material" at bounding box center [896, 371] width 374 height 28
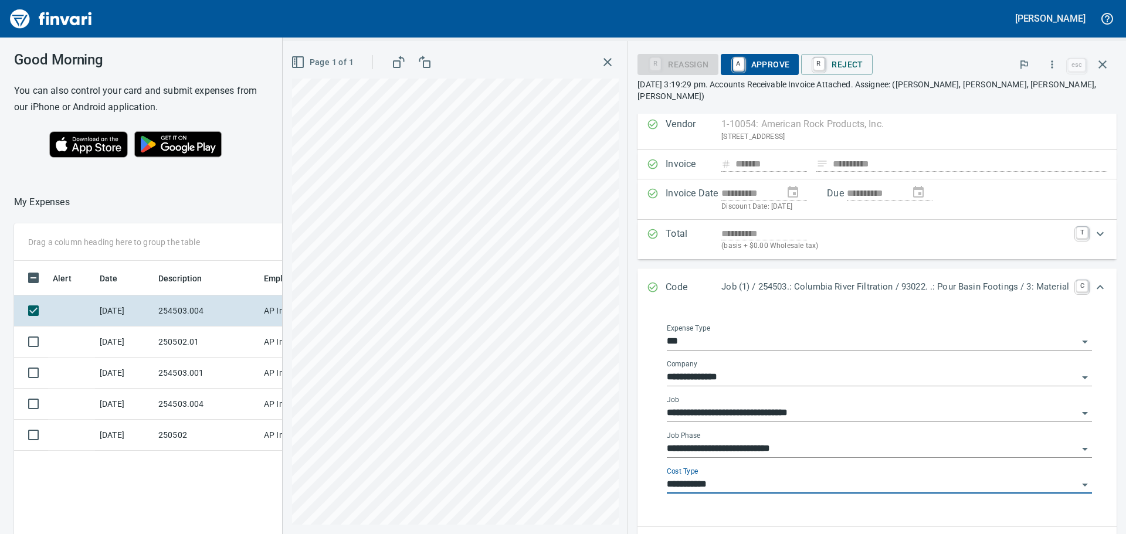
type input "**********"
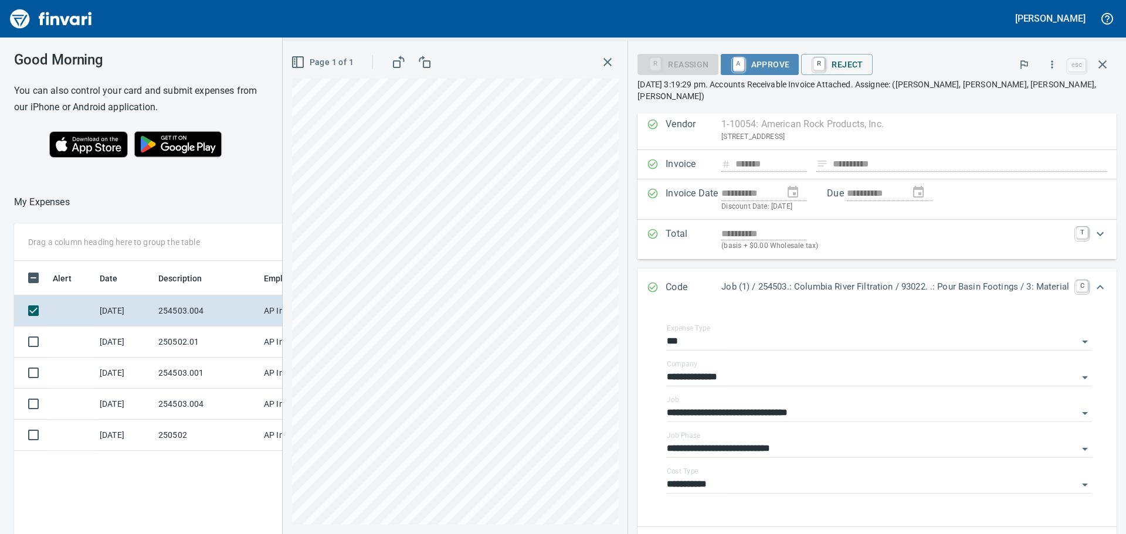
click at [759, 63] on span "A Approve" at bounding box center [760, 65] width 60 height 20
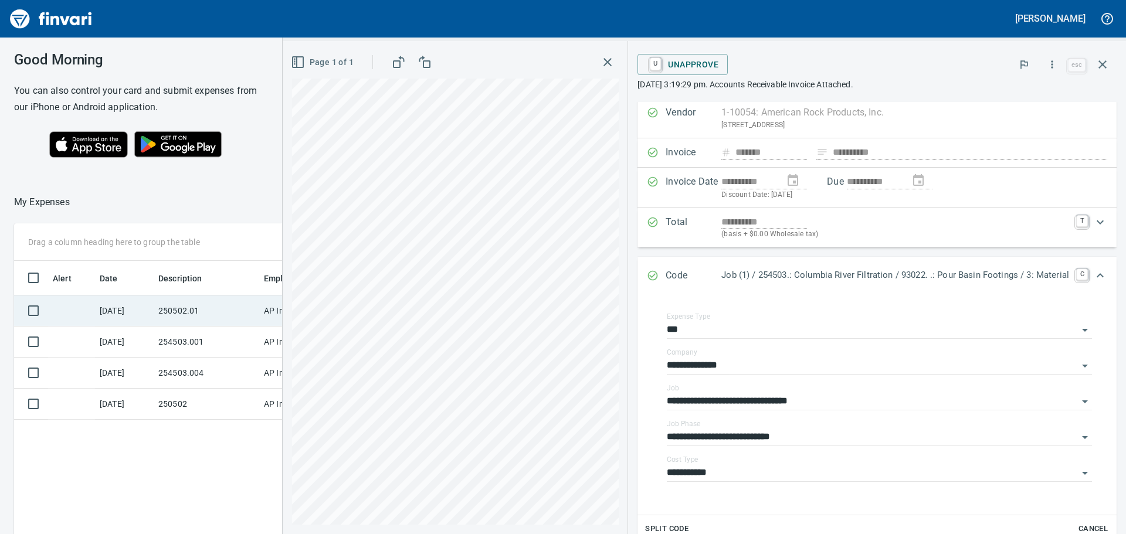
click at [165, 311] on td "250502.01" at bounding box center [207, 311] width 106 height 31
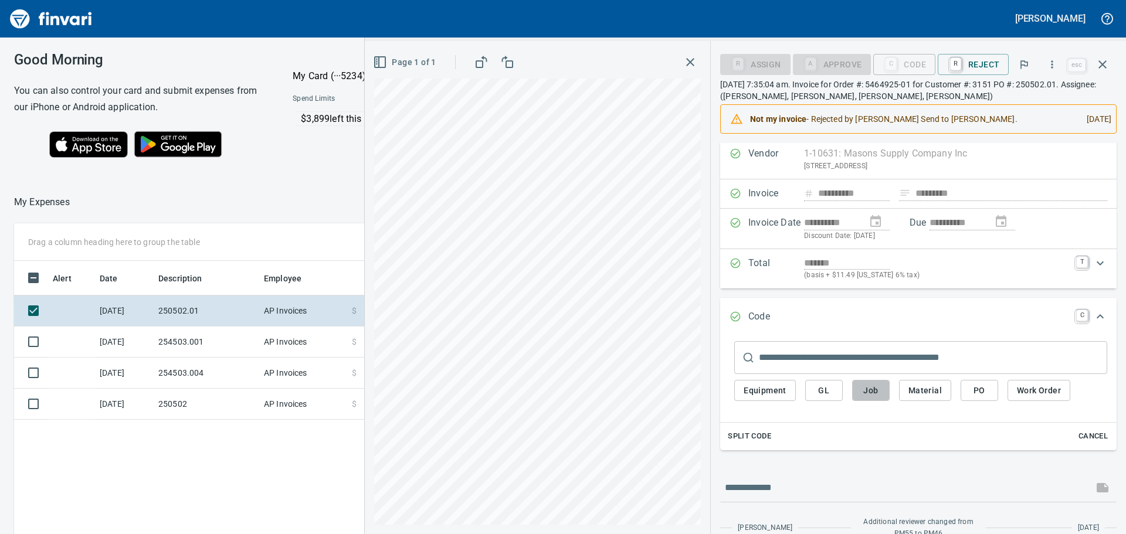
click at [873, 390] on span "Job" at bounding box center [871, 391] width 19 height 15
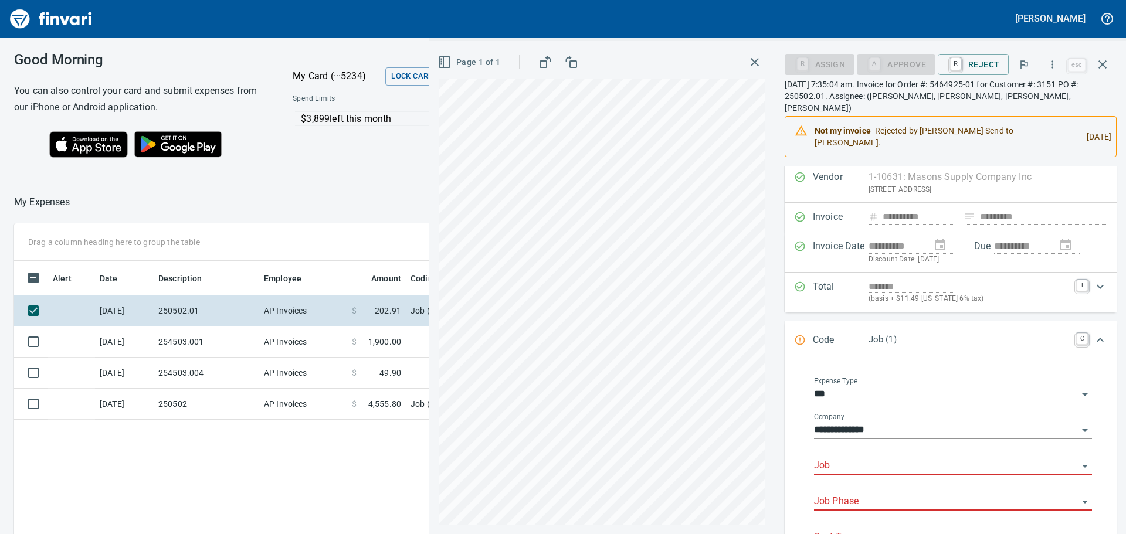
click at [859, 458] on input "Job" at bounding box center [946, 466] width 264 height 16
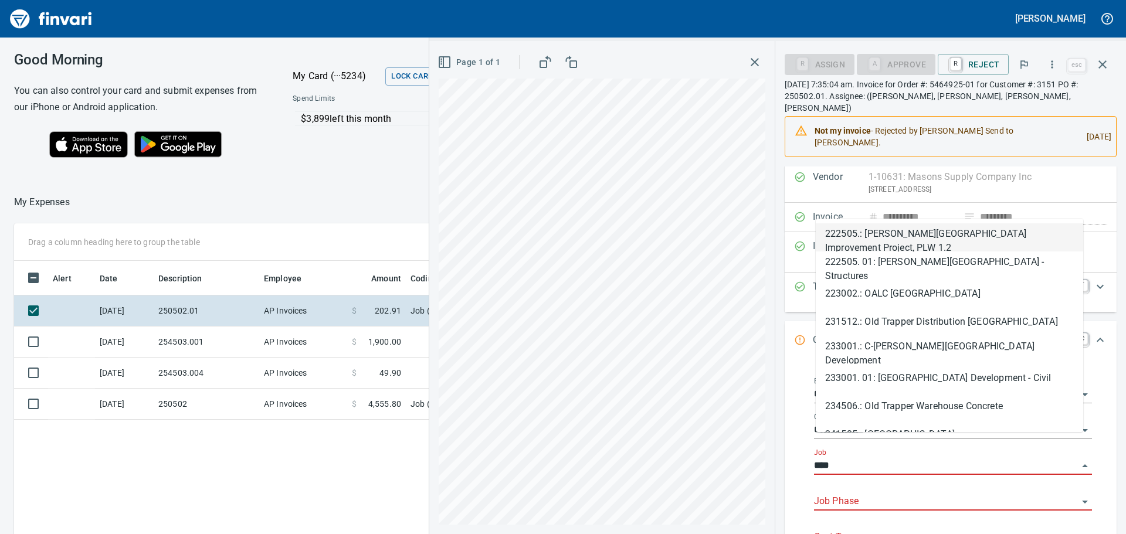
scroll to position [397, 787]
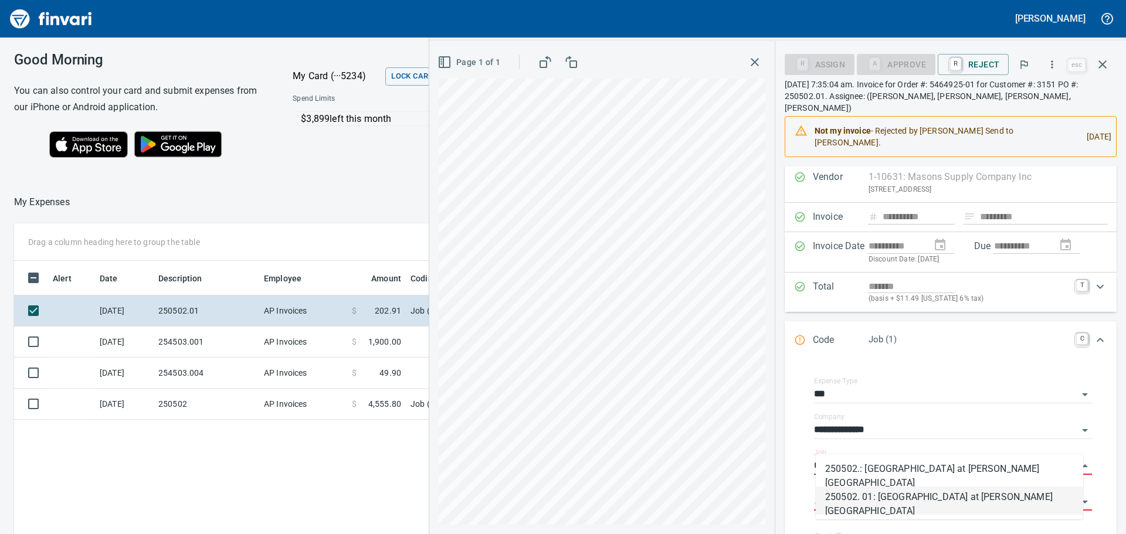
click at [936, 506] on li "250502. 01: [GEOGRAPHIC_DATA] at [PERSON_NAME][GEOGRAPHIC_DATA]" at bounding box center [949, 501] width 267 height 28
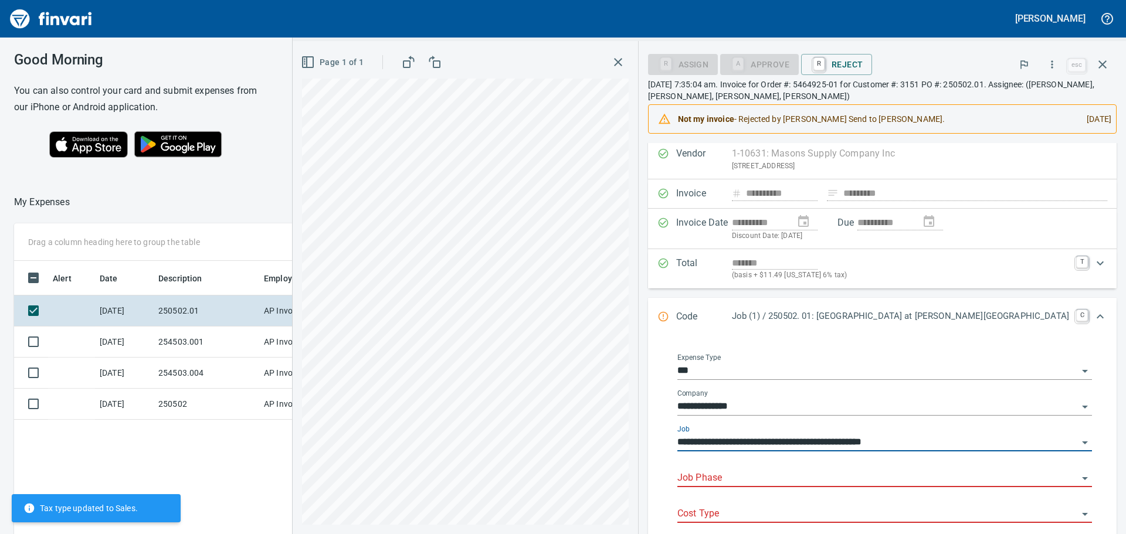
type input "**********"
click at [856, 479] on input "Job Phase" at bounding box center [878, 478] width 401 height 16
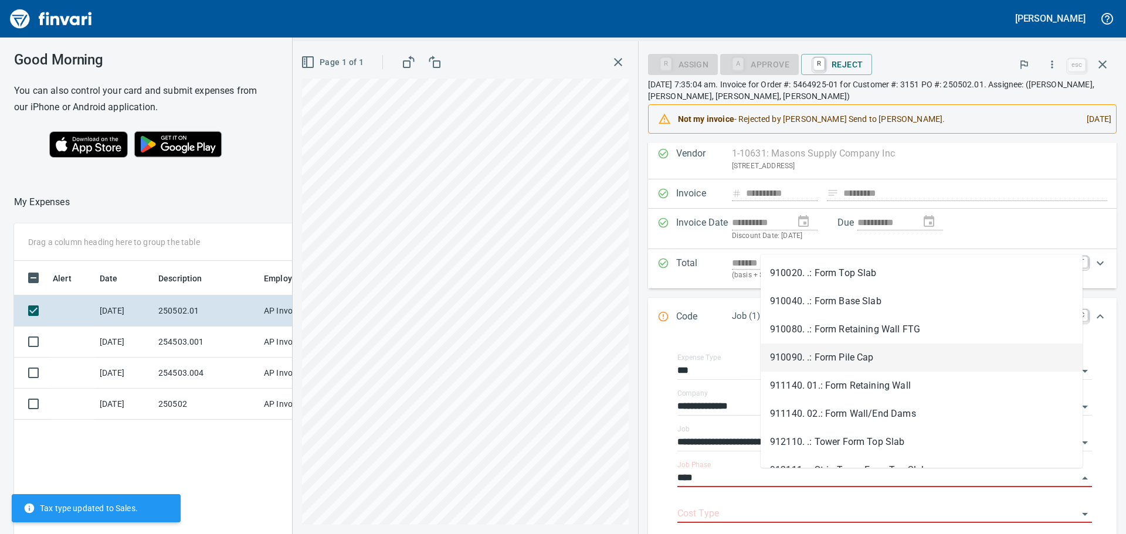
click at [848, 358] on li "910090. .: Form Pile Cap" at bounding box center [922, 358] width 322 height 28
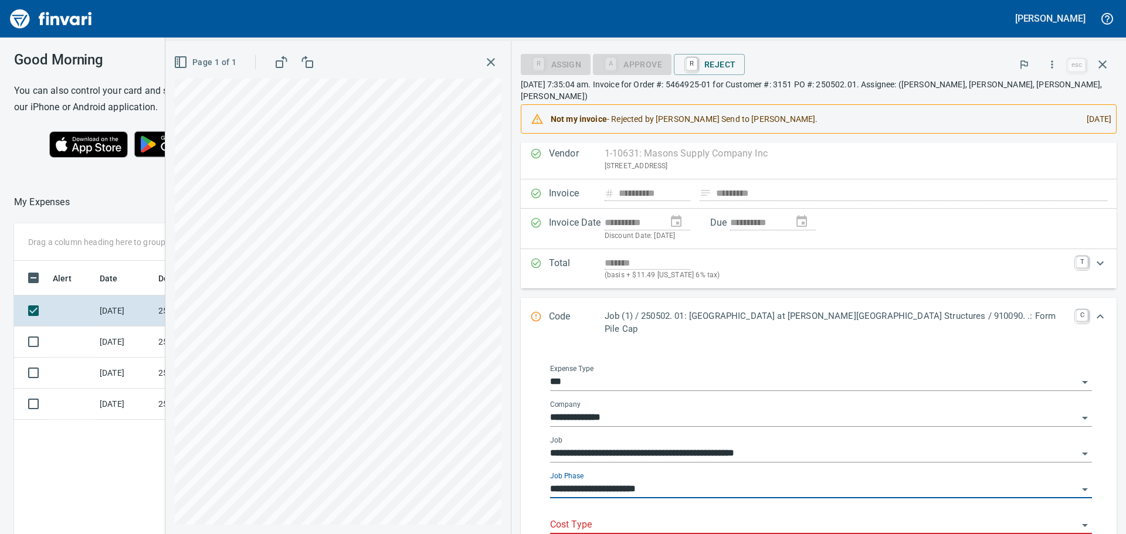
type input "**********"
click at [768, 517] on input "Cost Type" at bounding box center [814, 525] width 528 height 16
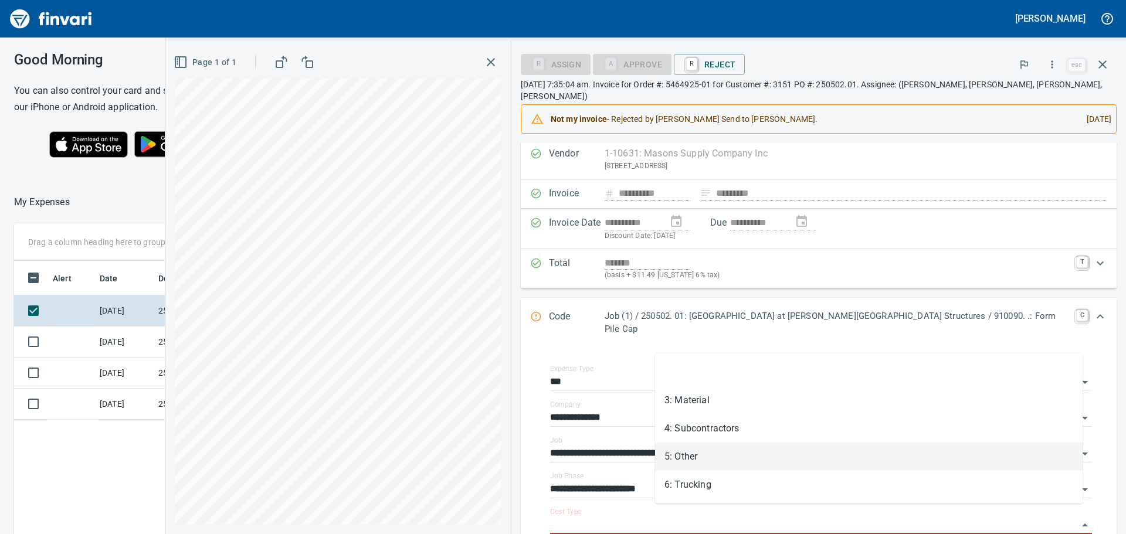
click at [685, 458] on li "5: Other" at bounding box center [869, 457] width 428 height 28
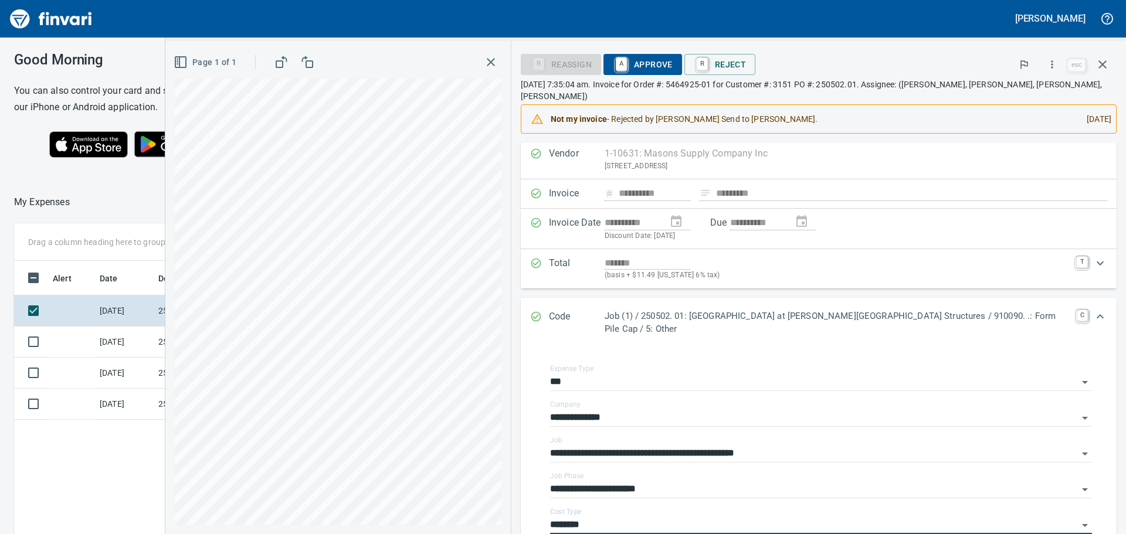
type input "********"
click at [673, 63] on span "A Approve" at bounding box center [643, 65] width 60 height 20
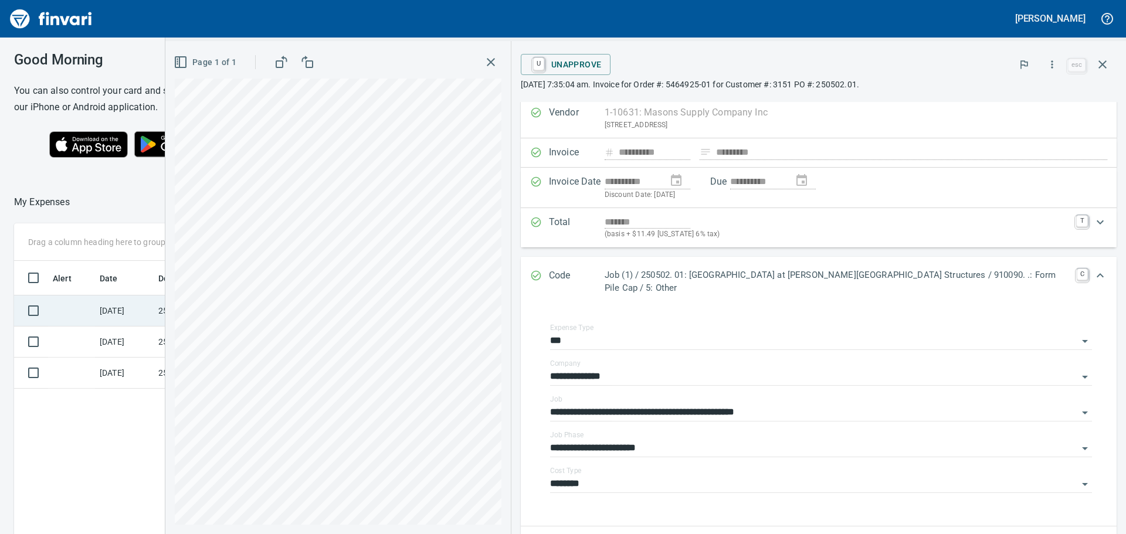
click at [172, 306] on td "254503.001" at bounding box center [207, 311] width 106 height 31
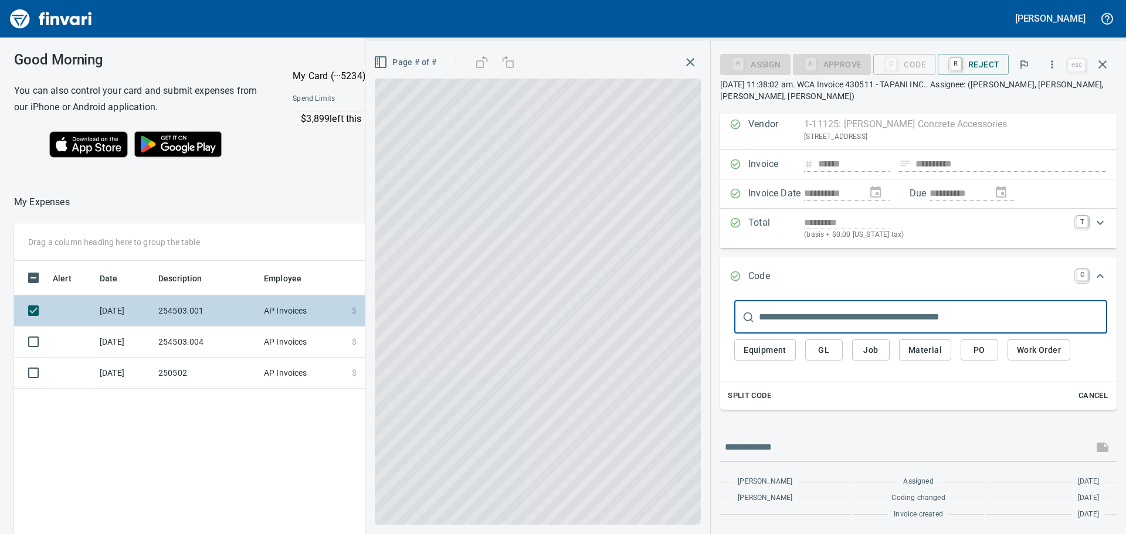
scroll to position [22, 0]
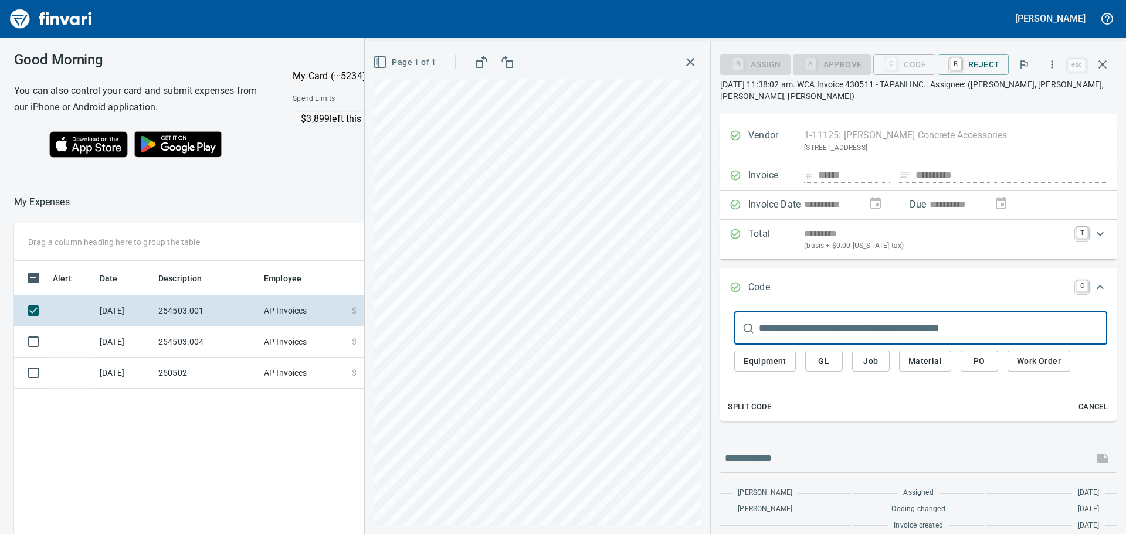
click at [872, 363] on span "Job" at bounding box center [871, 361] width 19 height 15
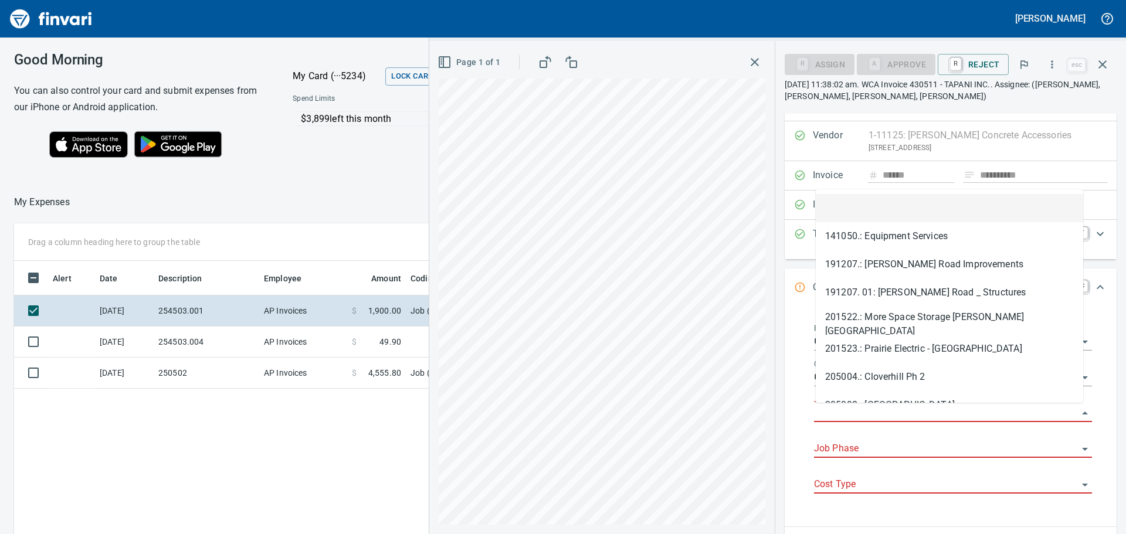
click at [860, 407] on input "Job" at bounding box center [946, 413] width 264 height 16
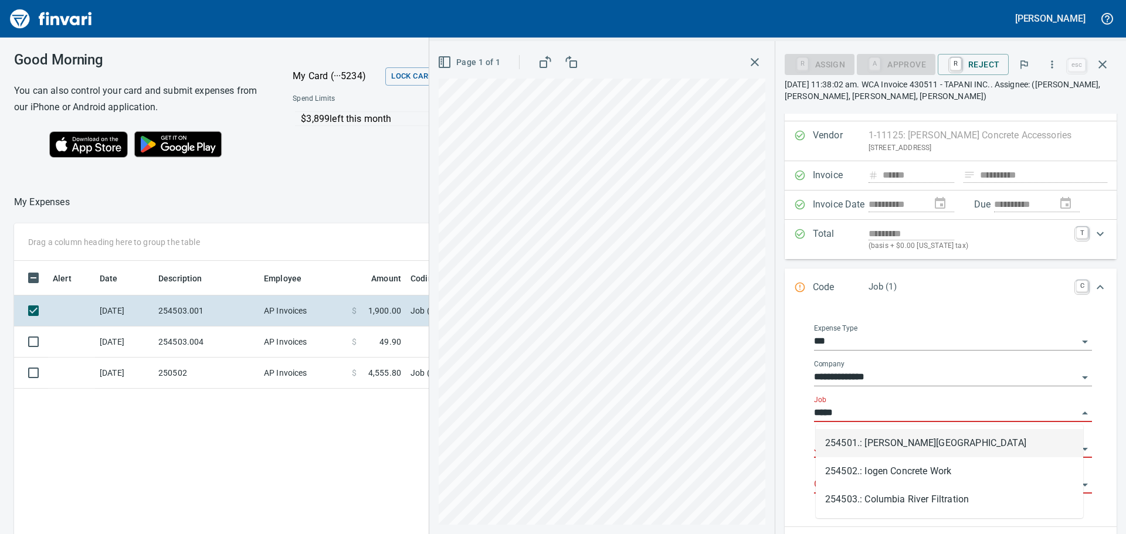
scroll to position [397, 787]
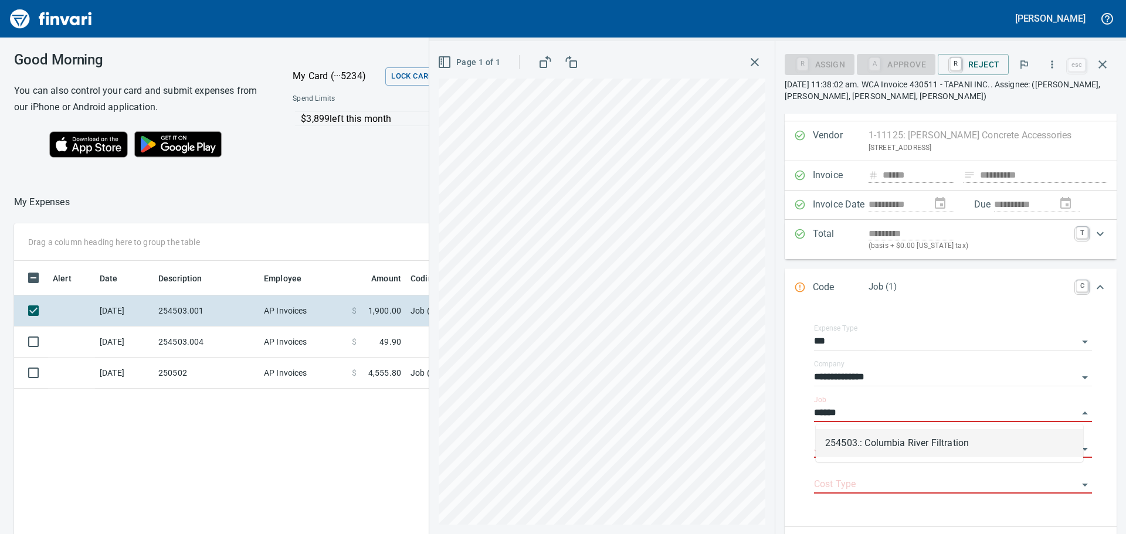
click at [890, 448] on li "254503.: Columbia River Filtration" at bounding box center [949, 443] width 267 height 28
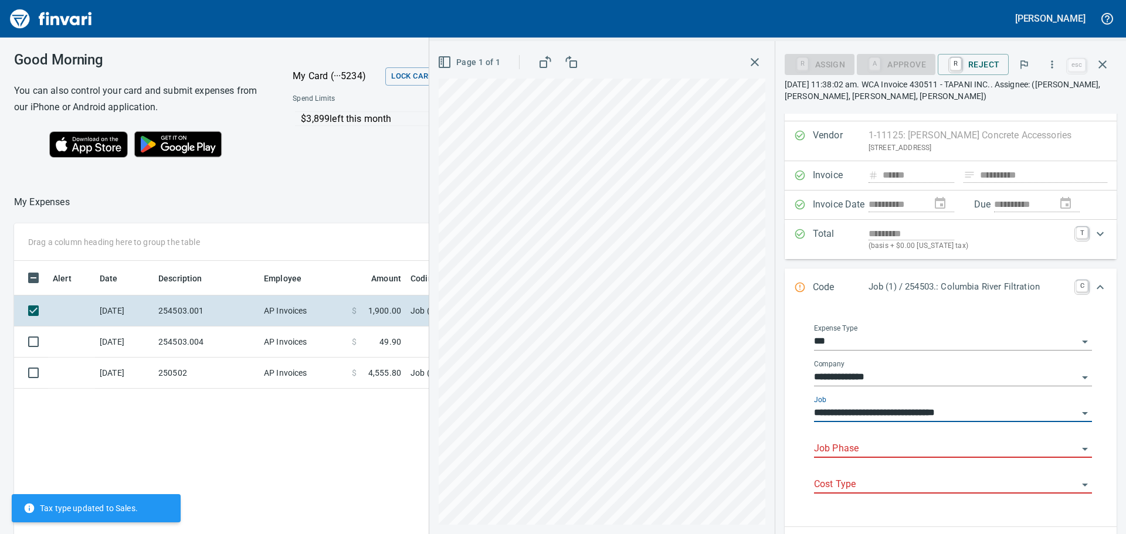
type input "**********"
click at [890, 447] on input "Job Phase" at bounding box center [946, 449] width 264 height 16
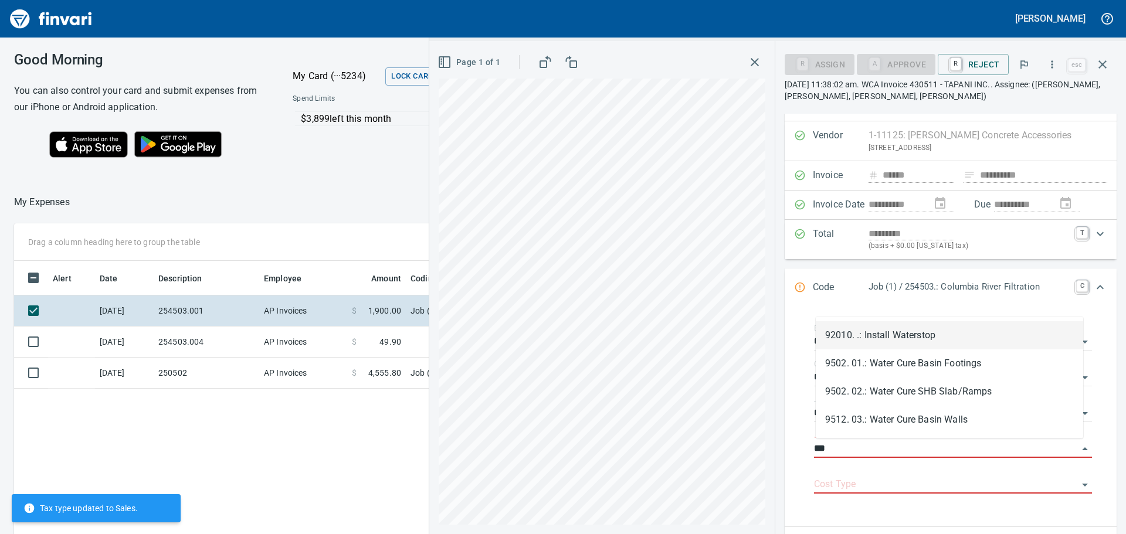
click at [899, 337] on li "92010. .: Install Waterstop" at bounding box center [949, 335] width 267 height 28
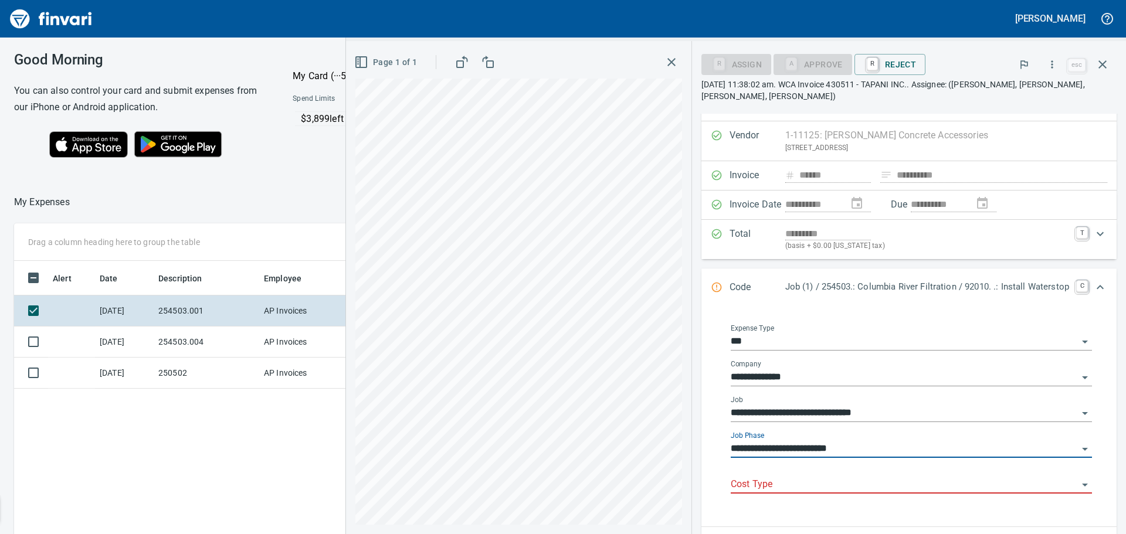
type input "**********"
click at [816, 478] on input "Cost Type" at bounding box center [904, 485] width 347 height 16
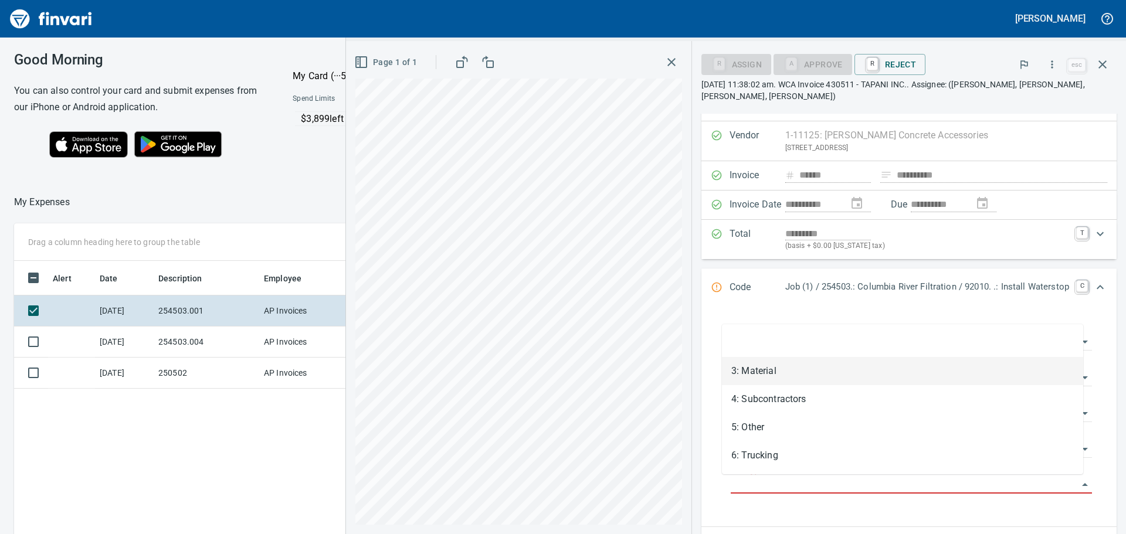
click at [765, 374] on li "3: Material" at bounding box center [902, 371] width 361 height 28
type input "**********"
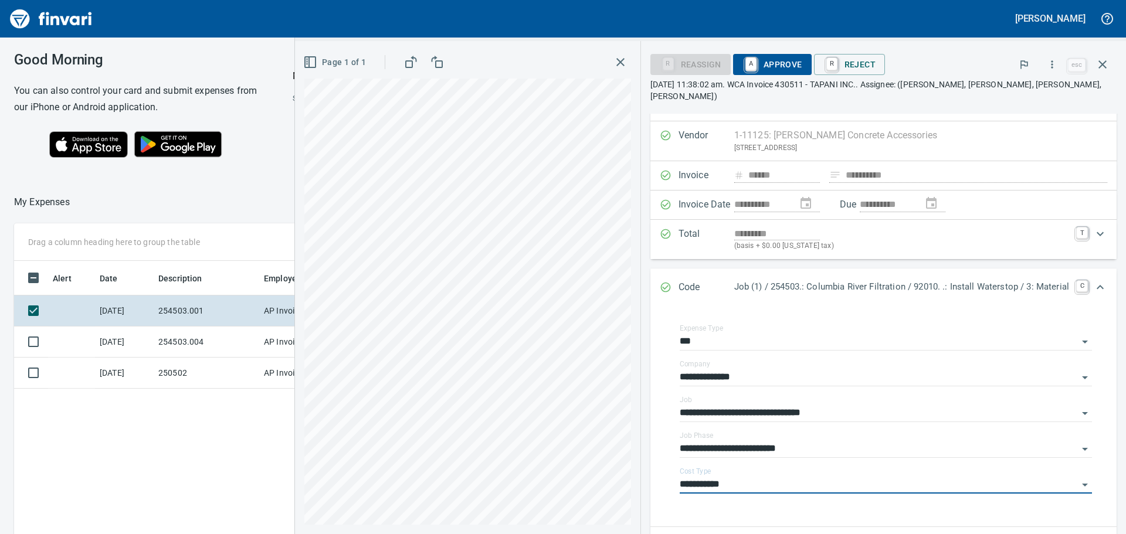
click at [760, 60] on span "A Approve" at bounding box center [773, 65] width 60 height 20
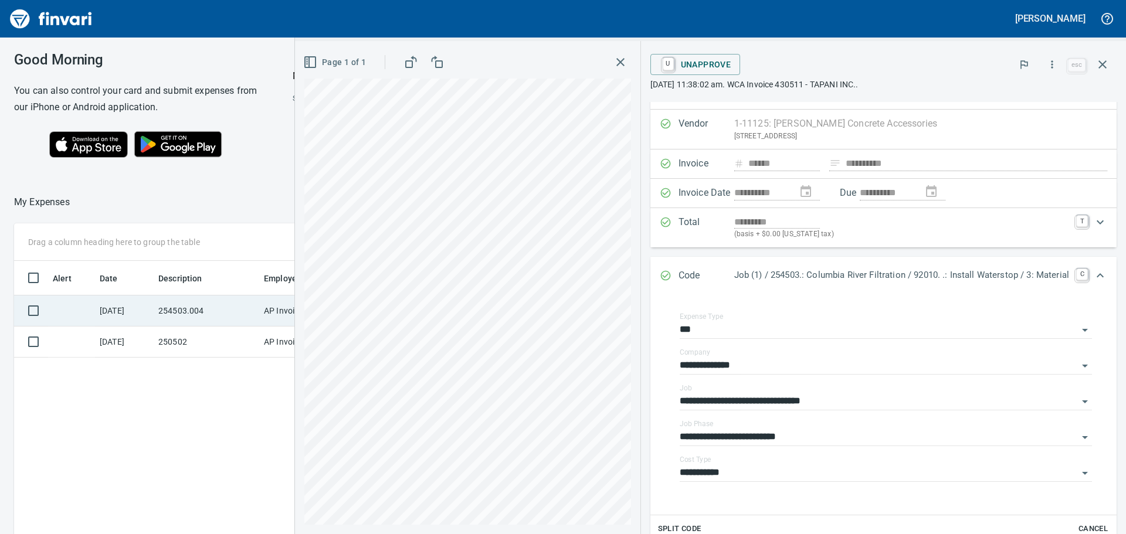
drag, startPoint x: 187, startPoint y: 307, endPoint x: 178, endPoint y: 312, distance: 10.3
click at [187, 307] on td "254503.004" at bounding box center [207, 311] width 106 height 31
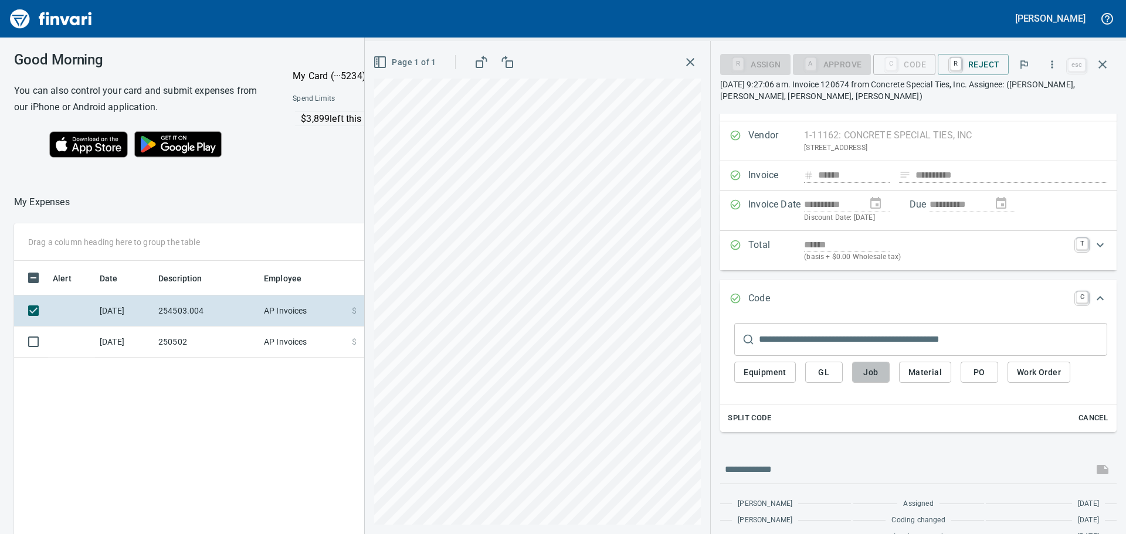
click at [879, 375] on span "Job" at bounding box center [871, 372] width 19 height 15
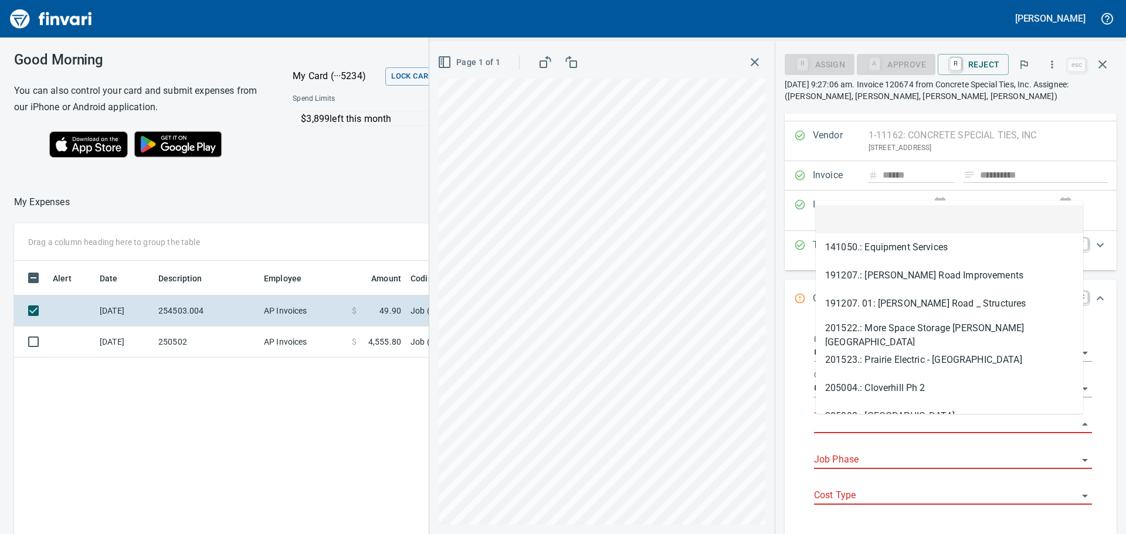
click at [831, 426] on input "Job" at bounding box center [946, 424] width 264 height 16
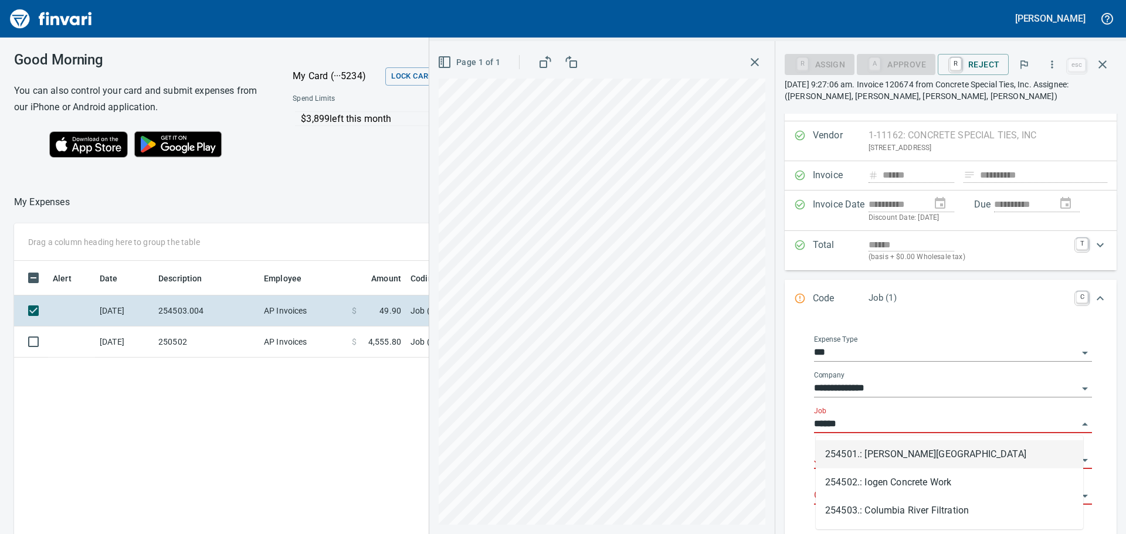
scroll to position [397, 787]
click at [882, 462] on li "254503.: Columbia River Filtration" at bounding box center [949, 455] width 267 height 28
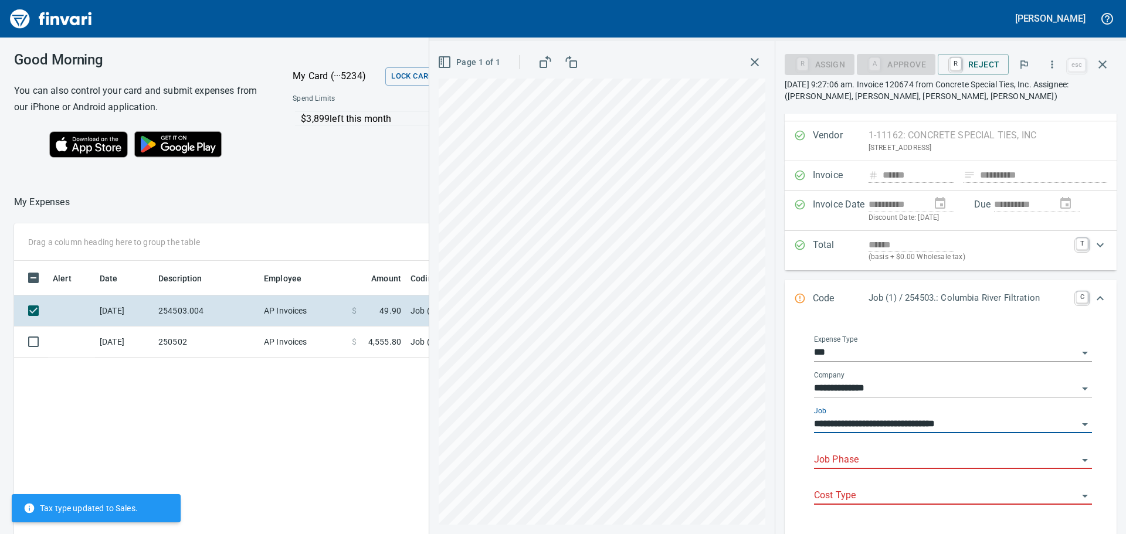
type input "**********"
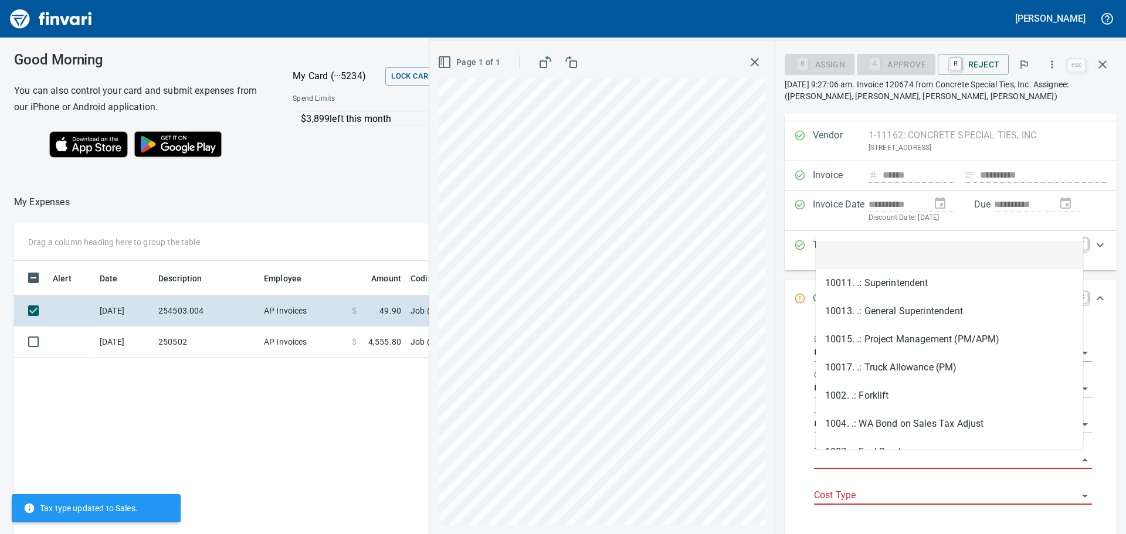
click at [882, 462] on input "Job Phase" at bounding box center [946, 460] width 264 height 16
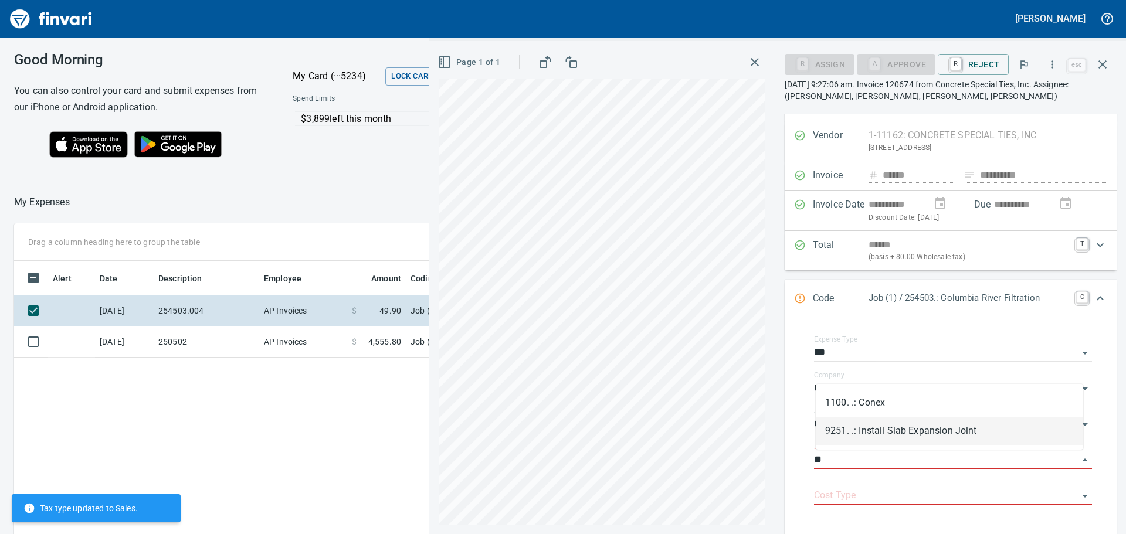
click at [915, 430] on li "9251. .: Install Slab Expansion Joint" at bounding box center [949, 431] width 267 height 28
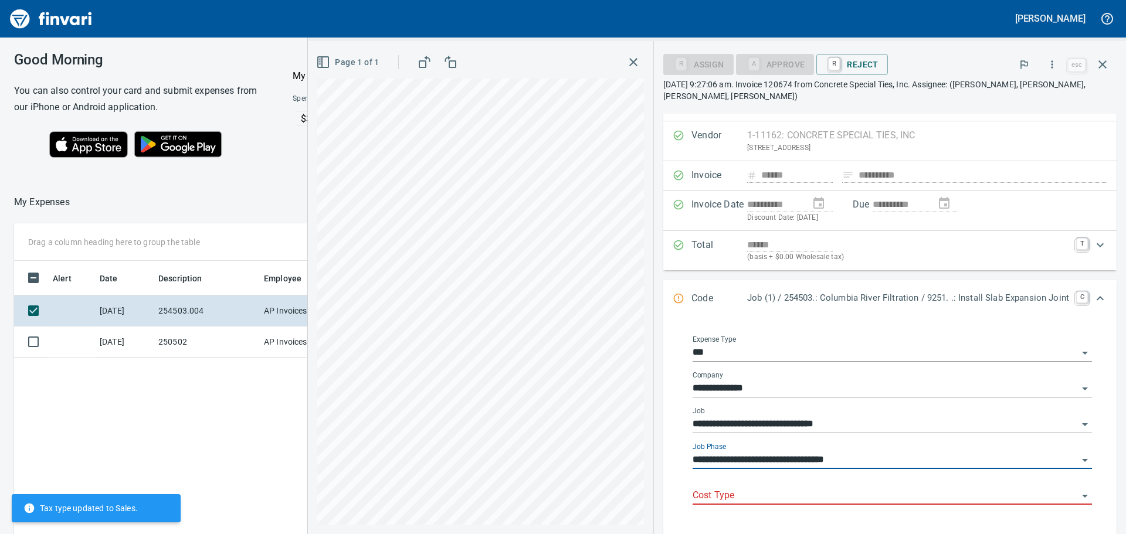
type input "**********"
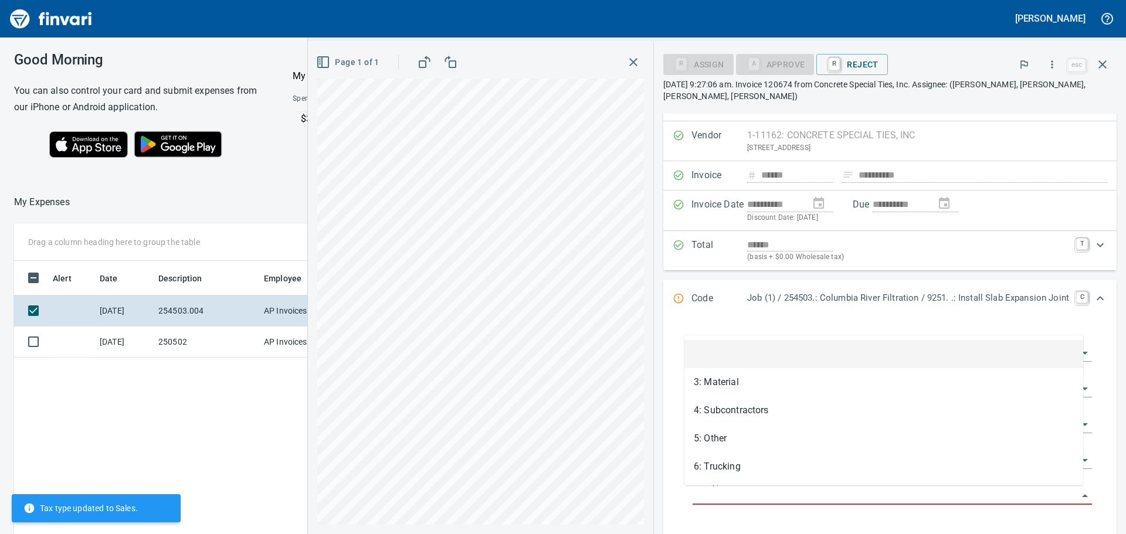
click at [835, 495] on input "Cost Type" at bounding box center [885, 496] width 385 height 16
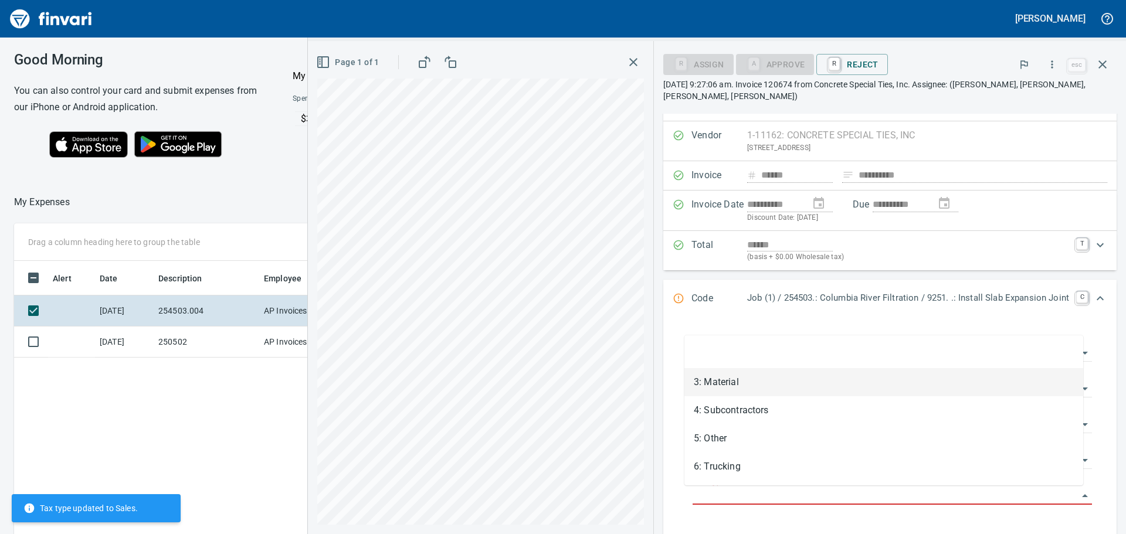
click at [719, 374] on li "3: Material" at bounding box center [884, 382] width 399 height 28
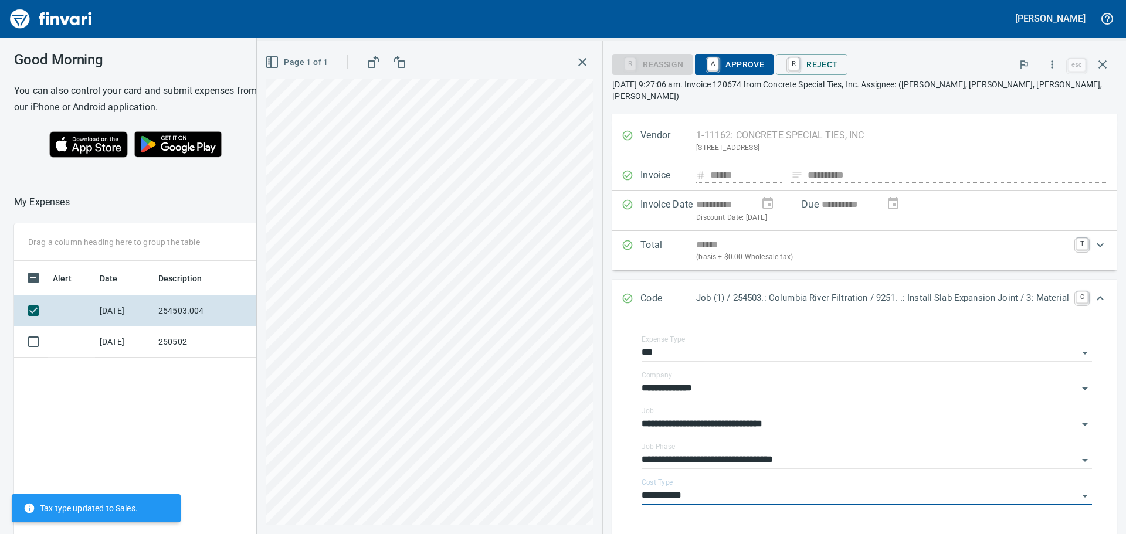
type input "**********"
click at [727, 63] on span "A Approve" at bounding box center [735, 65] width 60 height 20
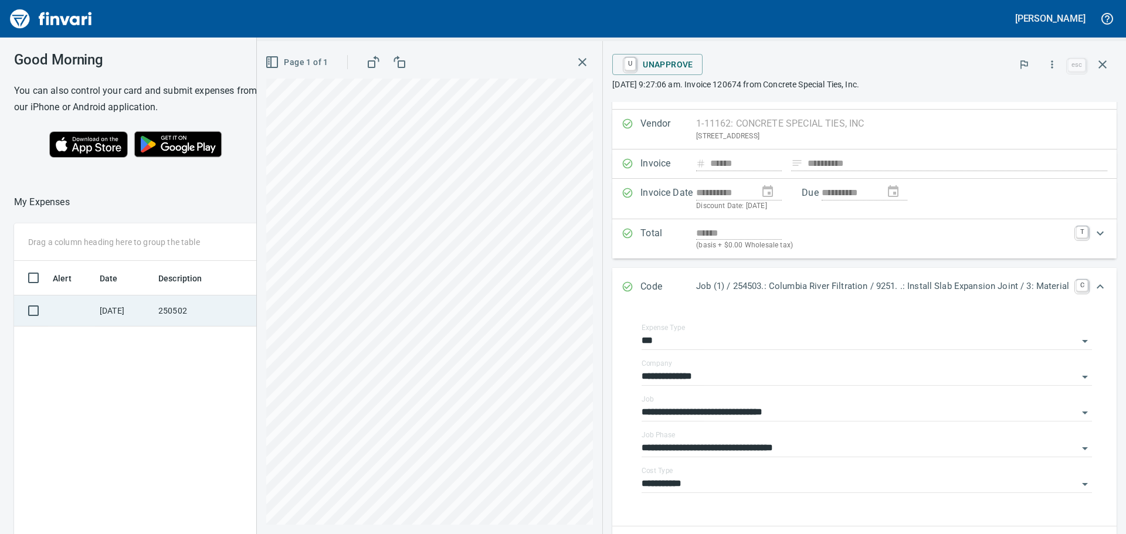
click at [154, 313] on td "250502" at bounding box center [207, 311] width 106 height 31
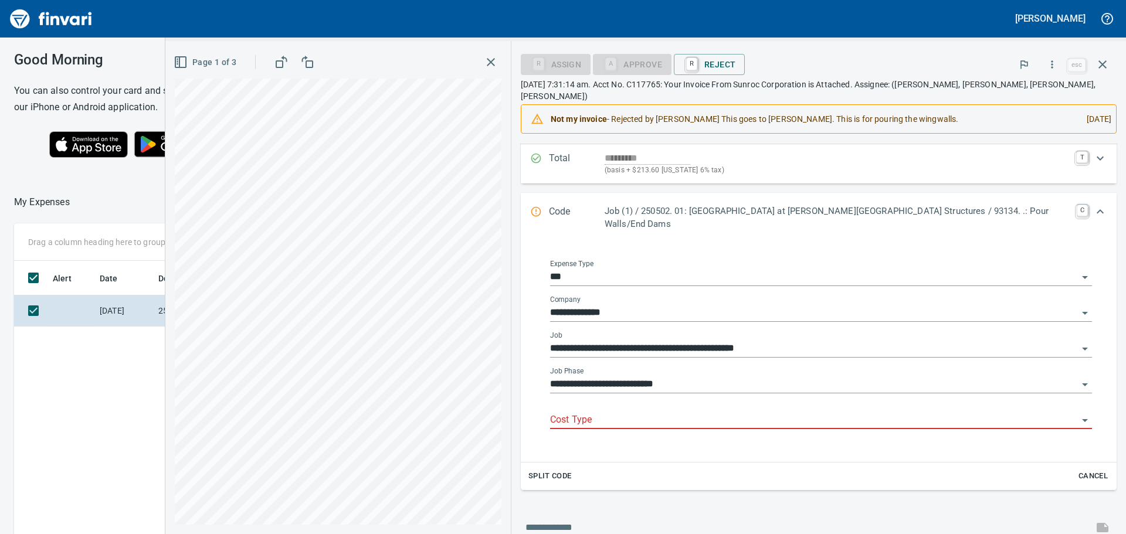
scroll to position [139, 0]
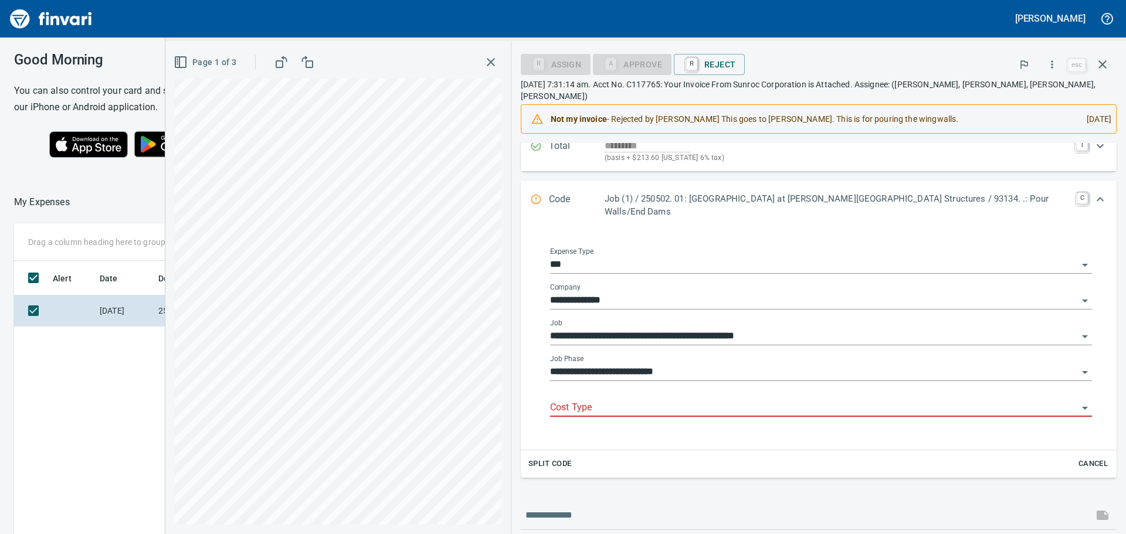
click at [673, 400] on input "Cost Type" at bounding box center [814, 408] width 528 height 16
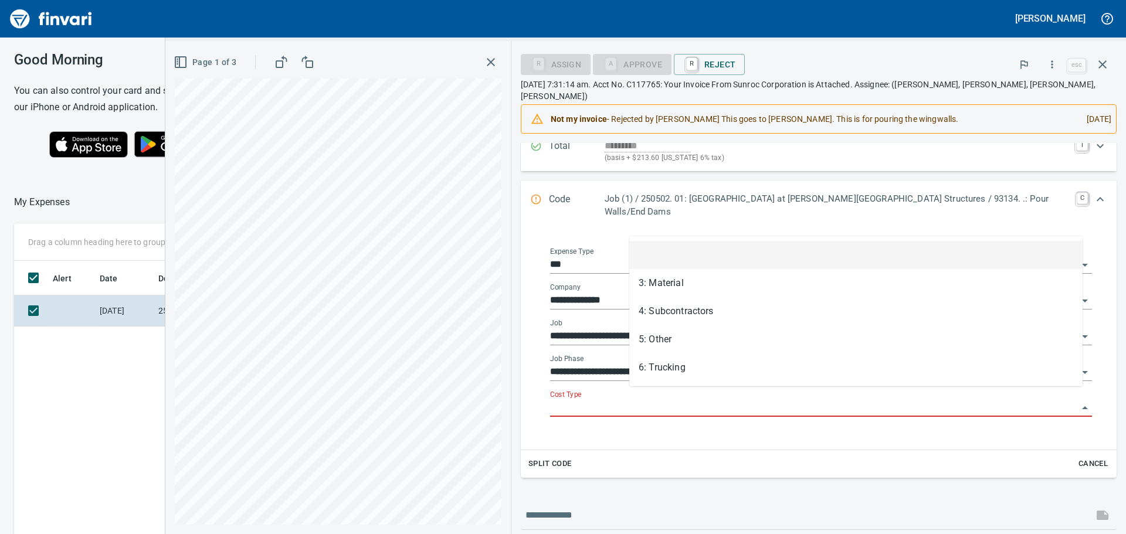
scroll to position [397, 787]
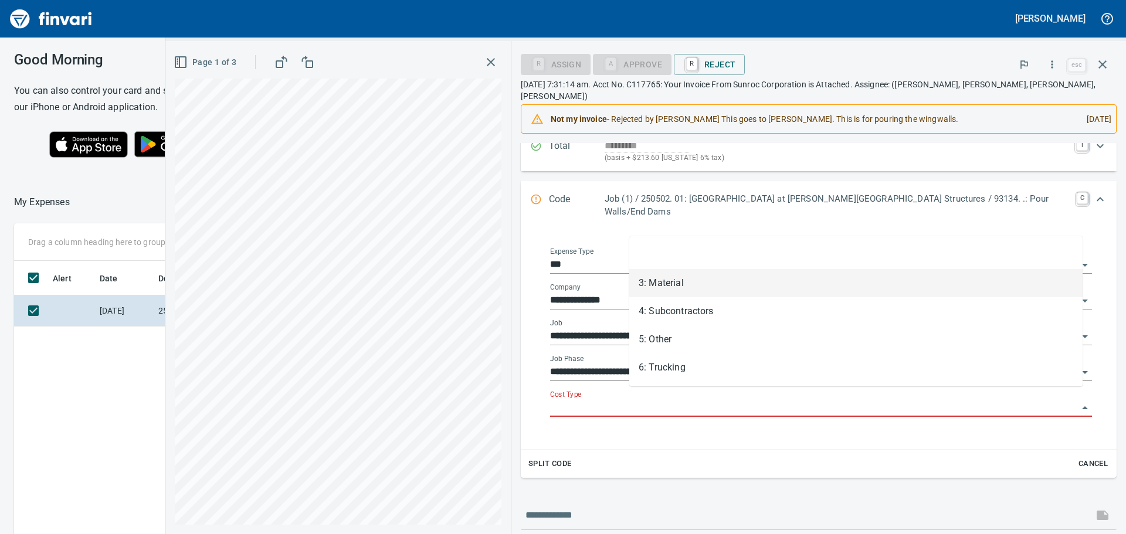
click at [662, 282] on li "3: Material" at bounding box center [855, 283] width 453 height 28
type input "**********"
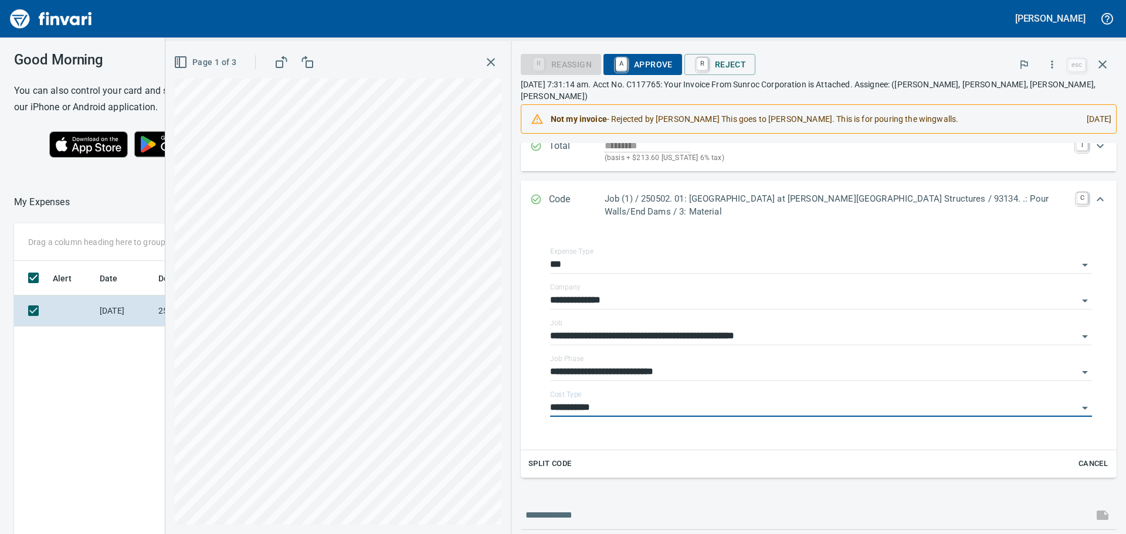
click at [672, 61] on span "A Approve" at bounding box center [643, 65] width 60 height 20
